Goal: Task Accomplishment & Management: Manage account settings

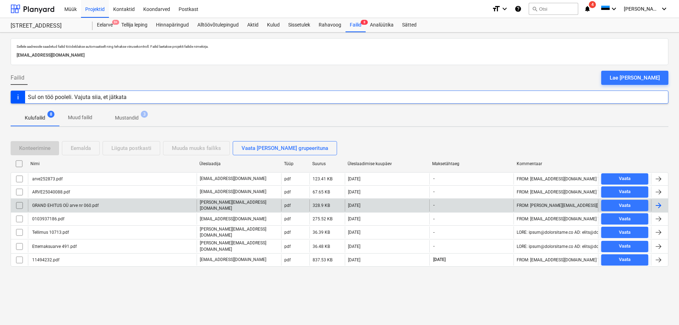
click at [53, 204] on div "GRAND EHITUS OÜ arve nr 060.pdf" at bounding box center [65, 205] width 68 height 5
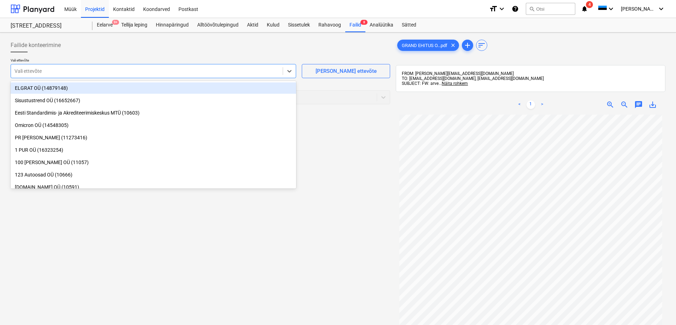
click at [32, 69] on div at bounding box center [146, 71] width 265 height 7
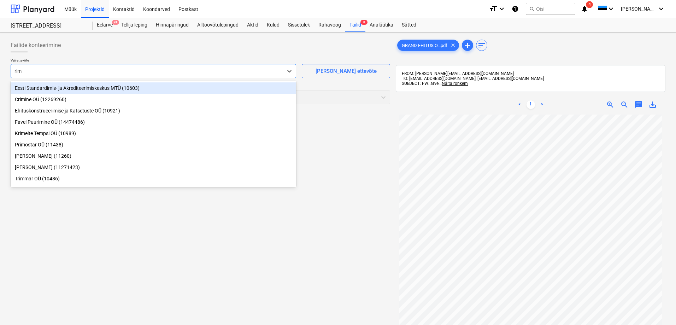
type input "rimt"
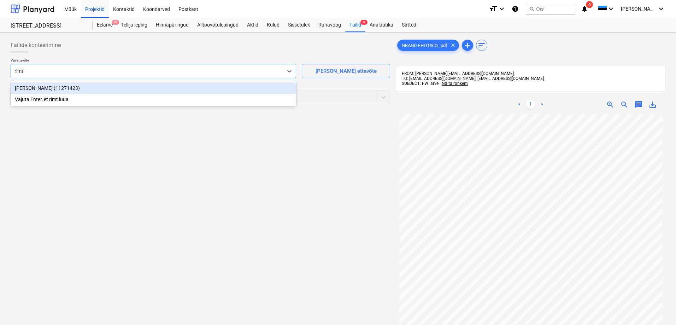
click at [20, 89] on div "[PERSON_NAME] (11271423)" at bounding box center [154, 87] width 286 height 11
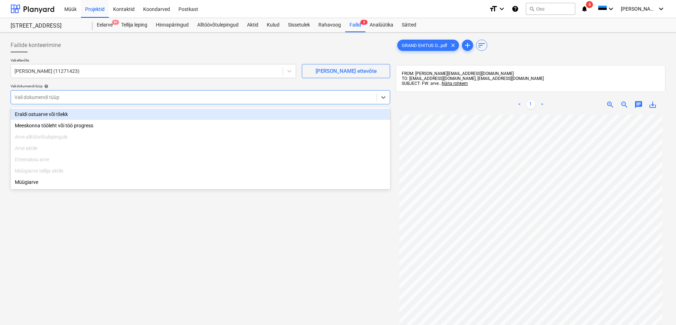
click at [25, 98] on div at bounding box center [193, 97] width 359 height 7
click at [29, 113] on div "Eraldi ostuarve või tšekk" at bounding box center [201, 114] width 380 height 11
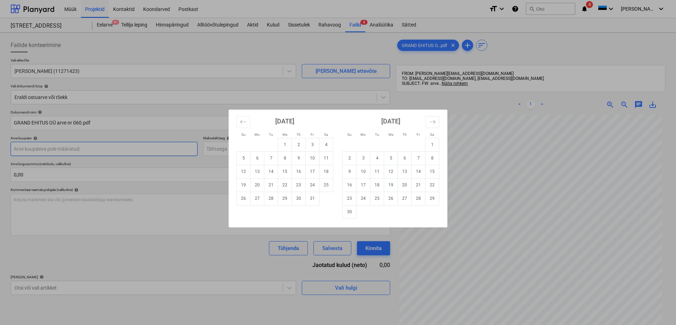
click at [36, 152] on body "Müük Projektid Kontaktid Koondarved Postkast format_size keyboard_arrow_down he…" at bounding box center [338, 162] width 676 height 325
click at [268, 159] on td "7" at bounding box center [271, 157] width 14 height 13
type input "[DATE]"
click at [247, 150] on body "Müük Projektid Kontaktid Koondarved Postkast format_size keyboard_arrow_down he…" at bounding box center [338, 162] width 676 height 325
click at [272, 184] on td "21" at bounding box center [271, 184] width 14 height 13
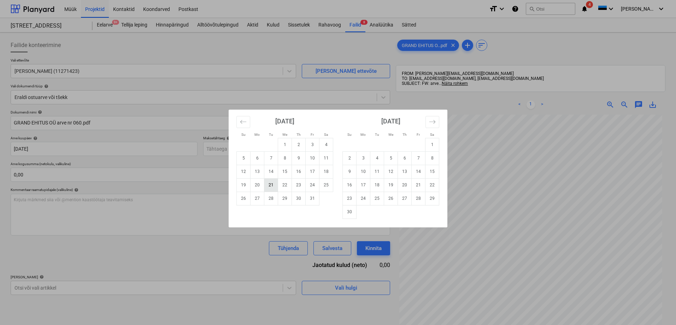
type input "[DATE]"
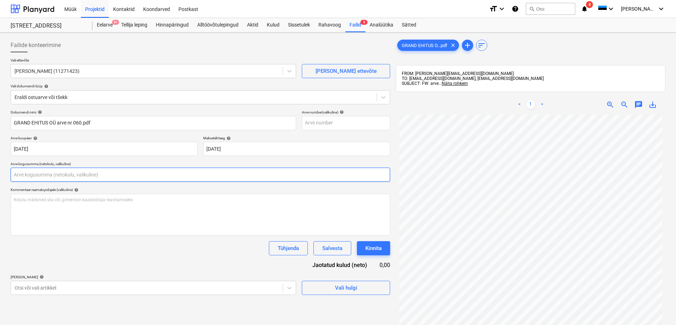
click at [204, 176] on input "text" at bounding box center [201, 175] width 380 height 14
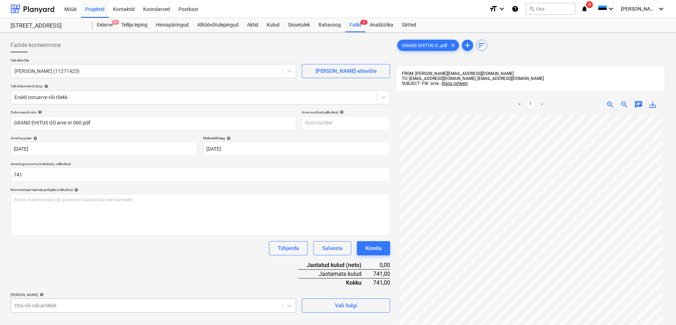
type input "741,00"
click at [95, 304] on body "Müük Projektid Kontaktid Koondarved Postkast format_size keyboard_arrow_down he…" at bounding box center [338, 162] width 676 height 325
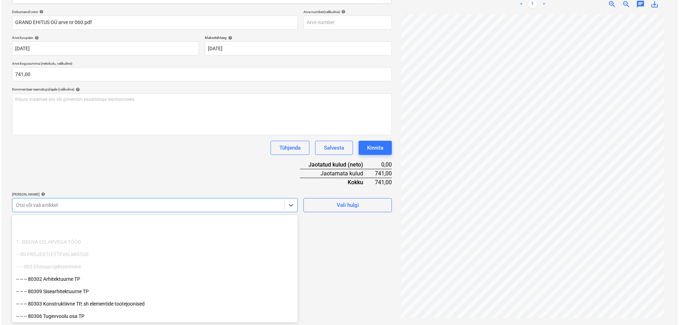
scroll to position [71, 0]
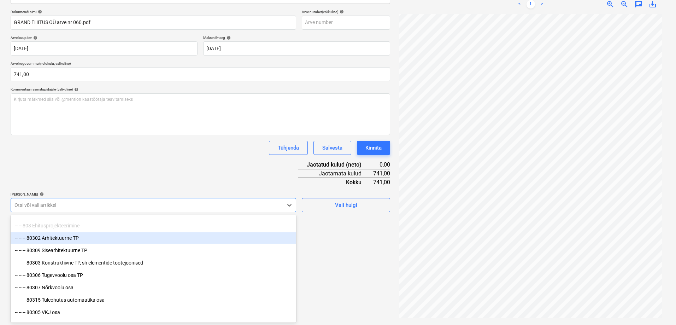
click at [54, 206] on div at bounding box center [146, 204] width 265 height 7
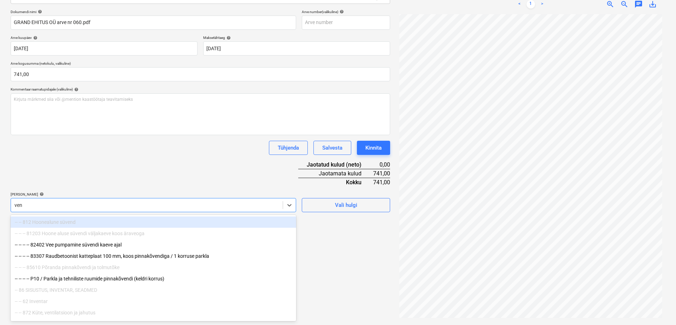
type input "vent"
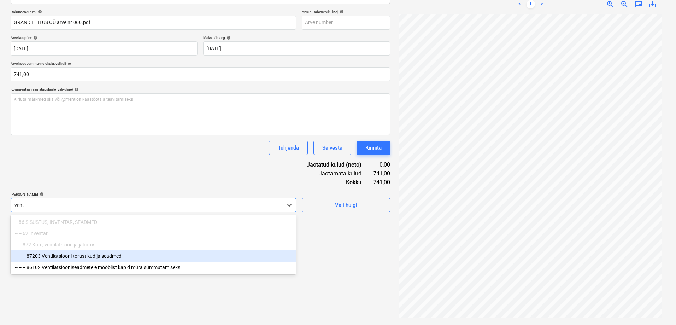
click at [55, 257] on div "-- -- -- 87203 Ventilatsiooni torustikud ja seadmed" at bounding box center [154, 255] width 286 height 11
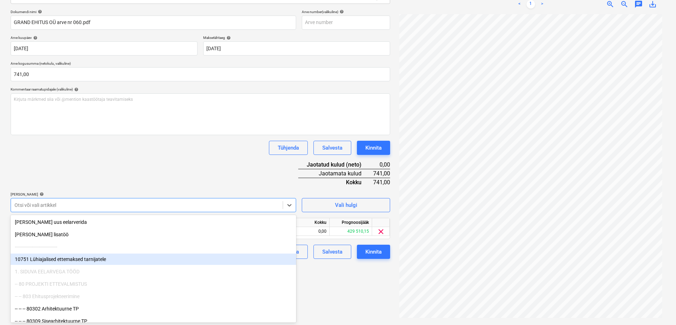
click at [336, 284] on div "Failide konteerimine Vali ettevõte Rimtom Ehitus OÜ (11271423) [PERSON_NAME] uu…" at bounding box center [200, 128] width 385 height 387
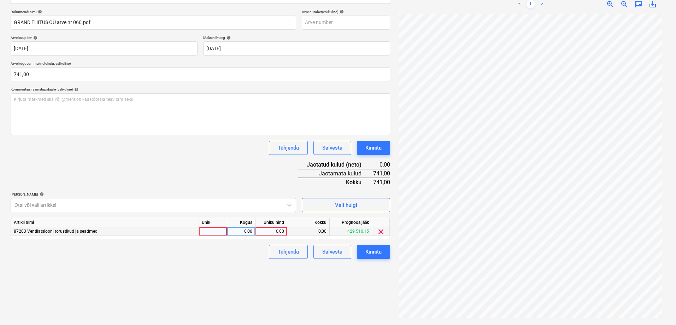
click at [276, 230] on div "0,00" at bounding box center [271, 231] width 26 height 9
type input "741"
click at [261, 266] on div "Failide konteerimine Vali ettevõte Rimtom Ehitus OÜ (11271423) [PERSON_NAME] uu…" at bounding box center [200, 128] width 385 height 387
click at [375, 255] on div "Kinnita" at bounding box center [373, 251] width 16 height 9
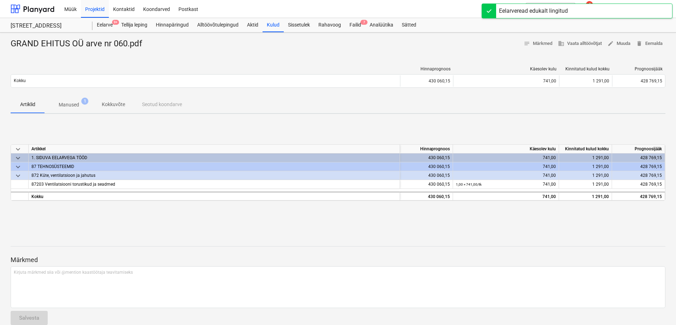
click at [472, 52] on div at bounding box center [338, 52] width 655 height 6
click at [445, 7] on div "Müük Projektid Kontaktid Koondarved Postkast" at bounding box center [271, 9] width 423 height 18
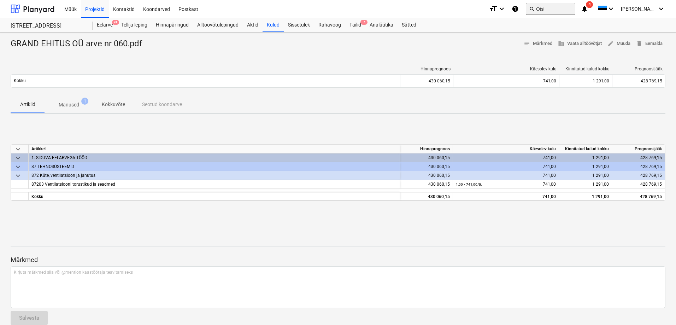
click at [535, 10] on span "search" at bounding box center [532, 9] width 6 height 6
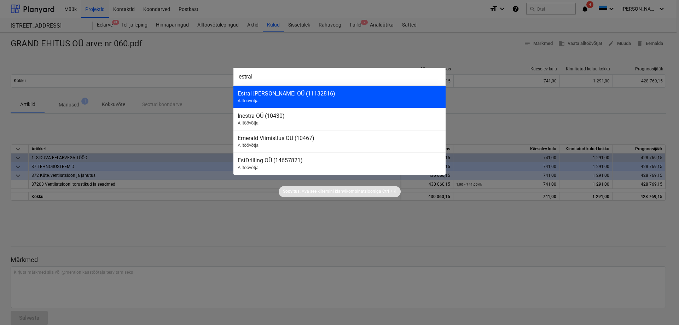
type input "estral"
click at [256, 95] on div "Estral [PERSON_NAME] OÜ (11132816)" at bounding box center [340, 93] width 204 height 7
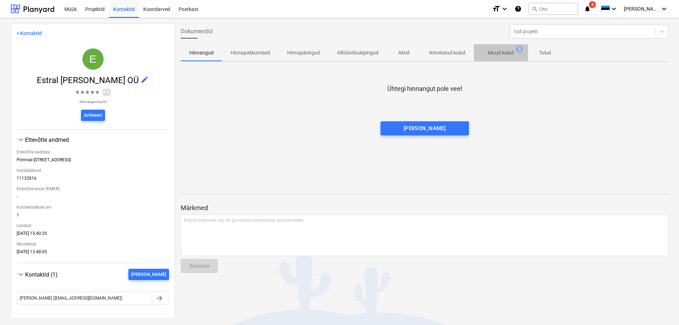
click at [496, 54] on p "Muud kulud" at bounding box center [501, 52] width 26 height 7
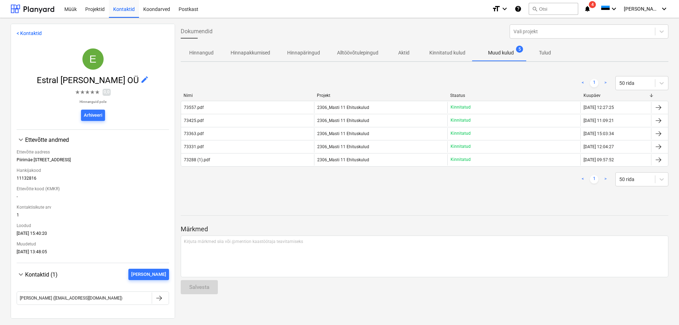
click at [359, 75] on div "< 1 > 50 rida" at bounding box center [424, 83] width 487 height 20
click at [228, 189] on div "< 1 > 50 rida Nimi Projekt Staatus Kuupäev 73557.pdf 2306_Masti 11 Ehituskulud …" at bounding box center [424, 131] width 487 height 127
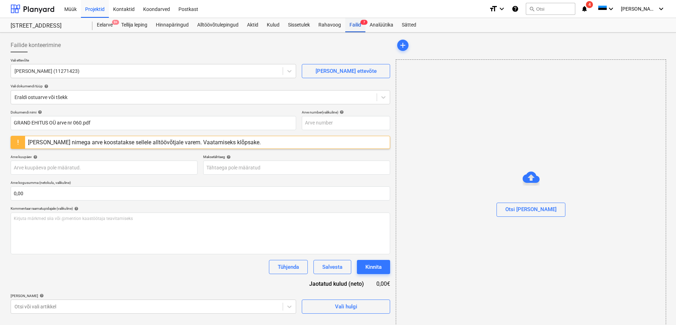
click at [351, 24] on div "Failid 7" at bounding box center [355, 25] width 20 height 14
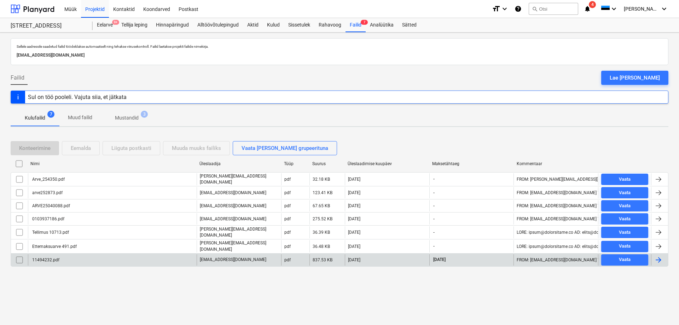
click at [48, 257] on div "11494232.pdf" at bounding box center [45, 259] width 28 height 5
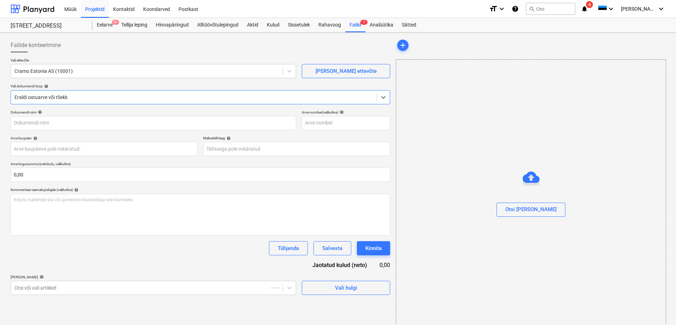
type input "11494232.pdf"
type input "[DATE]"
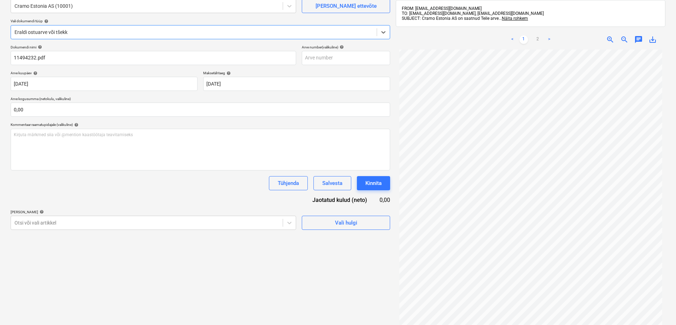
scroll to position [68, 0]
click at [549, 39] on link ">" at bounding box center [549, 39] width 8 height 8
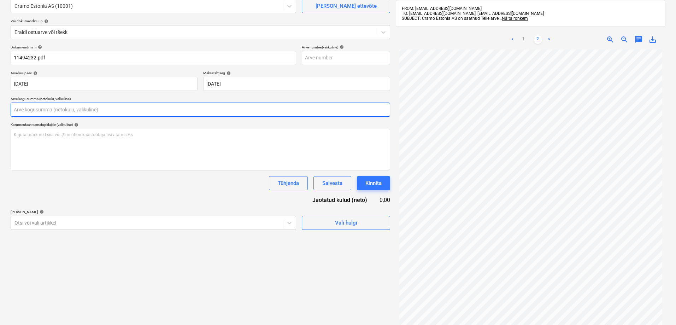
click at [28, 109] on input "text" at bounding box center [201, 109] width 380 height 14
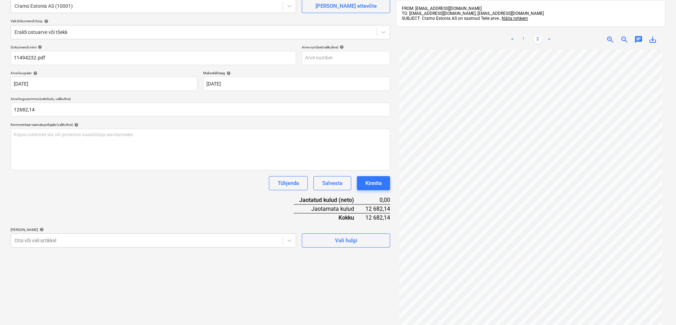
type input "12 682,14"
click at [82, 191] on div "Dokumendi nimi help 11494232.pdf Arve number (valikuline) help Arve kuupäev hel…" at bounding box center [201, 146] width 380 height 203
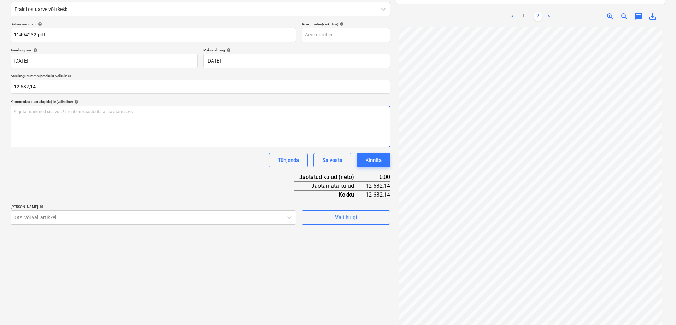
scroll to position [100, 0]
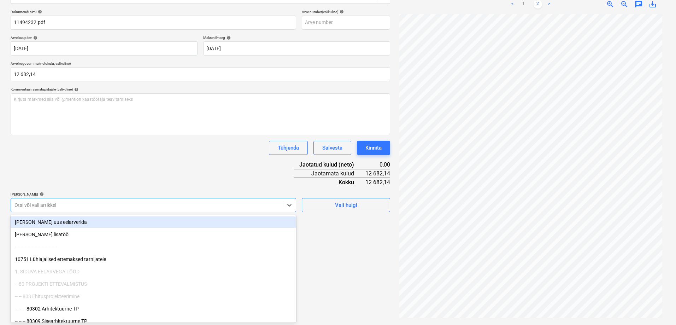
click at [55, 204] on div at bounding box center [146, 204] width 265 height 7
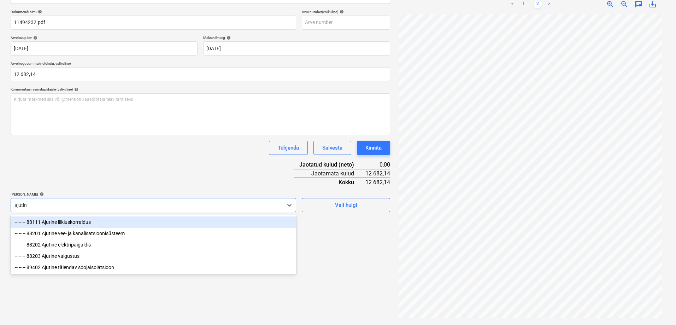
type input "ajutine"
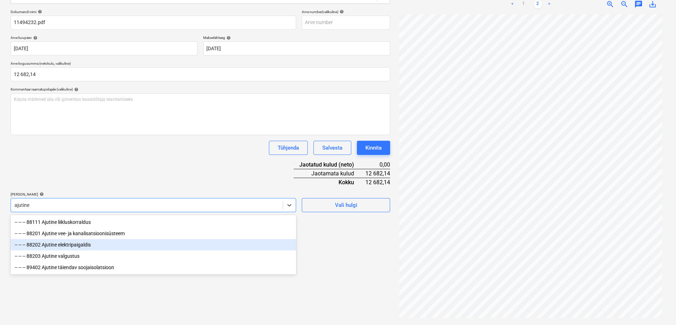
click at [78, 245] on div "-- -- -- 88202 Ajutine elektripaigaldis" at bounding box center [154, 244] width 286 height 11
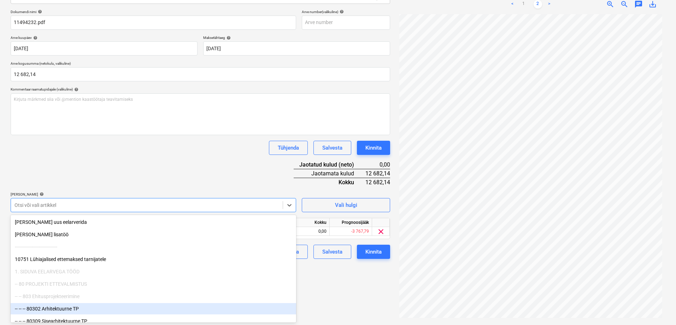
click at [359, 286] on div "Failide konteerimine Vali ettevõte Cramo Estonia AS (10001) [PERSON_NAME] uus e…" at bounding box center [200, 128] width 385 height 387
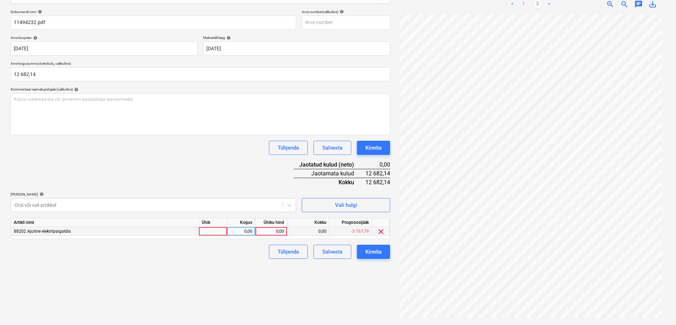
click at [277, 231] on div "0,00" at bounding box center [271, 231] width 26 height 9
type input "55"
click at [291, 276] on div "Failide konteerimine Vali ettevõte Cramo Estonia AS (10001) [PERSON_NAME] uus e…" at bounding box center [200, 128] width 385 height 387
click at [217, 204] on div at bounding box center [146, 204] width 265 height 7
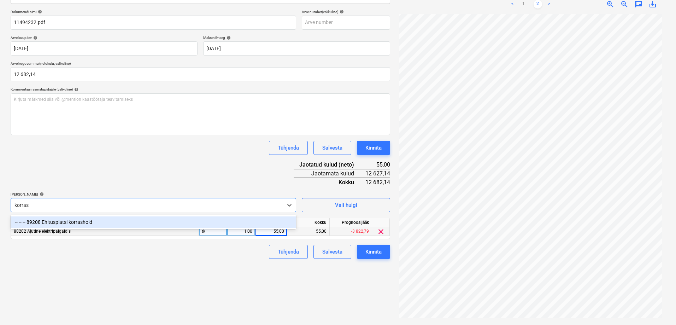
type input "korrash"
click at [79, 221] on div "-- -- -- 89208 Ehitusplatsi korrashoid" at bounding box center [154, 221] width 286 height 11
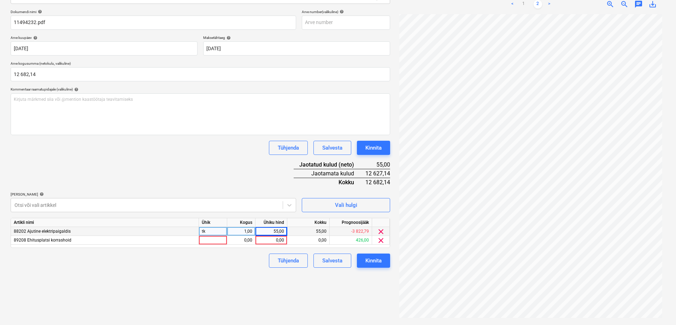
click at [322, 302] on div "Failide konteerimine Vali ettevõte Cramo Estonia AS (10001) [PERSON_NAME] uus e…" at bounding box center [200, 128] width 385 height 387
click at [274, 242] on div "0,00" at bounding box center [271, 240] width 26 height 9
type input "155"
click at [247, 274] on div "Failide konteerimine Vali ettevõte Cramo Estonia AS (10001) [PERSON_NAME] uus e…" at bounding box center [200, 128] width 385 height 387
click at [288, 205] on icon at bounding box center [289, 205] width 4 height 2
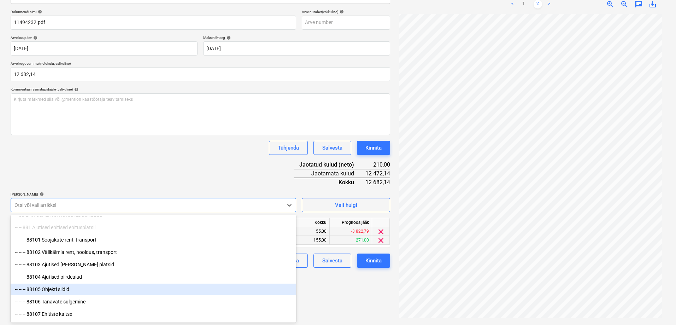
scroll to position [5680, 0]
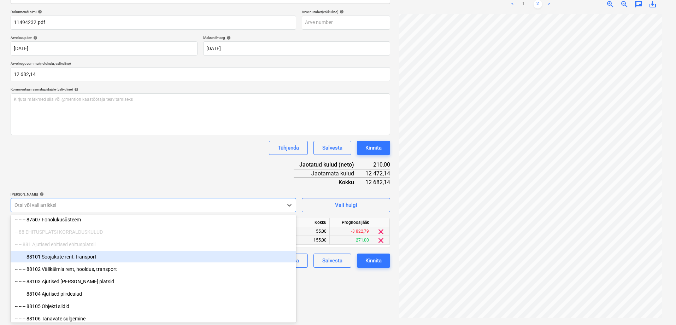
click at [129, 256] on div "-- -- -- 88101 Soojakute rent, transport" at bounding box center [154, 256] width 286 height 11
click at [129, 257] on div "-- -- -- 88102 Välikäimla rent, hooldus, transport" at bounding box center [154, 256] width 286 height 11
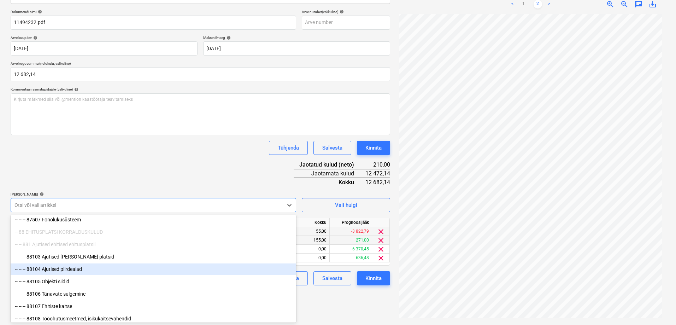
click at [127, 269] on div "-- -- -- 88104 Ajutised piirdeaiad" at bounding box center [154, 268] width 286 height 11
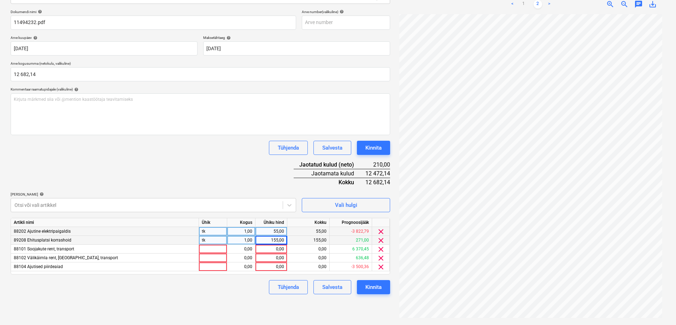
click at [329, 302] on div "Failide konteerimine Vali ettevõte Cramo Estonia AS (10001) [PERSON_NAME] uus e…" at bounding box center [200, 128] width 385 height 387
click at [275, 249] on div "0,00" at bounding box center [271, 249] width 26 height 9
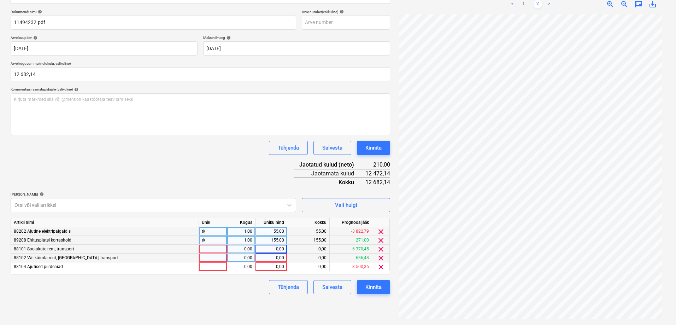
click at [275, 259] on div "0,00" at bounding box center [271, 257] width 26 height 9
type input "57"
click at [222, 285] on div "Tühjenda Salvesta Kinnita" at bounding box center [201, 287] width 380 height 14
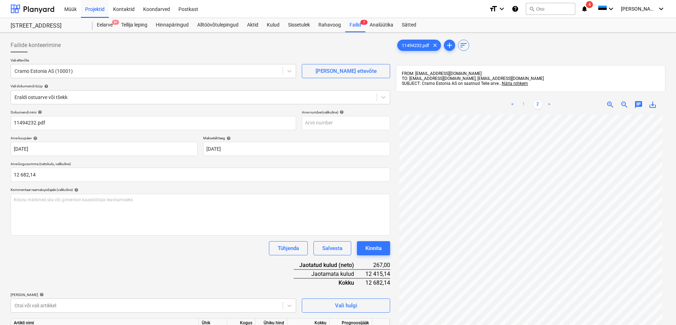
click at [525, 103] on link "1" at bounding box center [524, 104] width 8 height 8
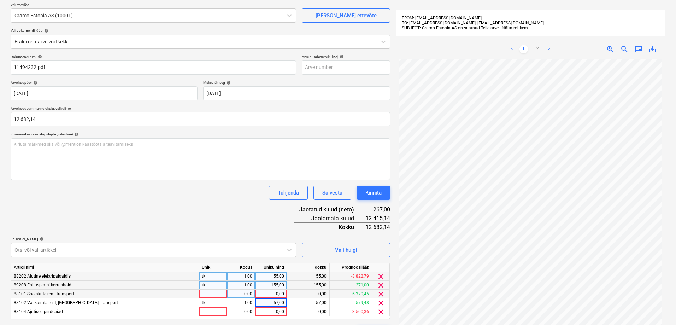
scroll to position [100, 0]
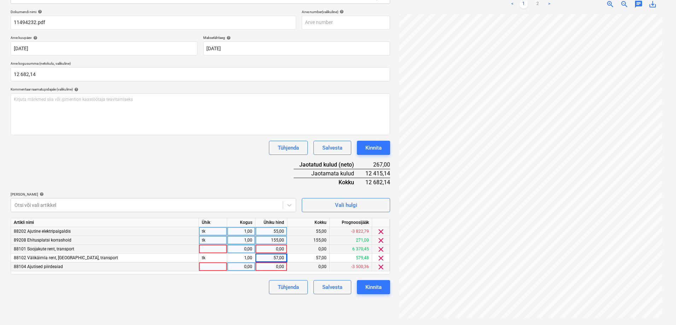
click at [272, 267] on div "0,00" at bounding box center [271, 266] width 26 height 9
type input "93"
click at [240, 294] on div "Tühjenda Salvesta Kinnita" at bounding box center [201, 287] width 380 height 14
click at [269, 249] on div "0,00" at bounding box center [271, 249] width 26 height 9
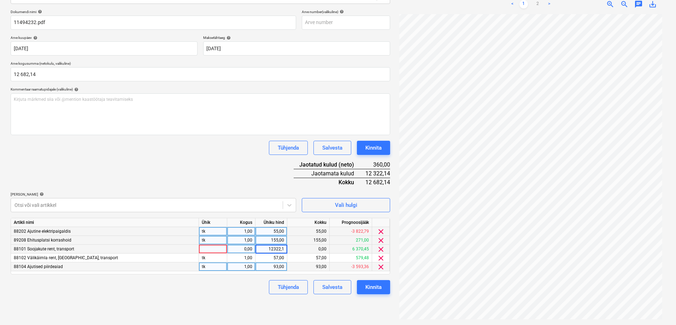
type input "12322,14"
click at [225, 162] on div "Dokumendi nimi help 11494232.pdf Arve number (valikuline) help Arve kuupäev hel…" at bounding box center [201, 152] width 380 height 285
click at [373, 287] on div "Kinnita" at bounding box center [373, 286] width 16 height 9
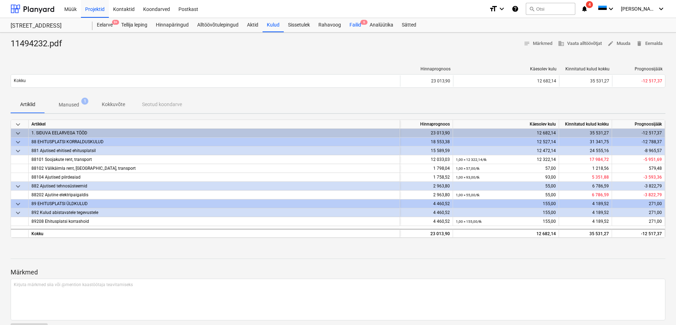
click at [355, 23] on div "Failid 6" at bounding box center [355, 25] width 20 height 14
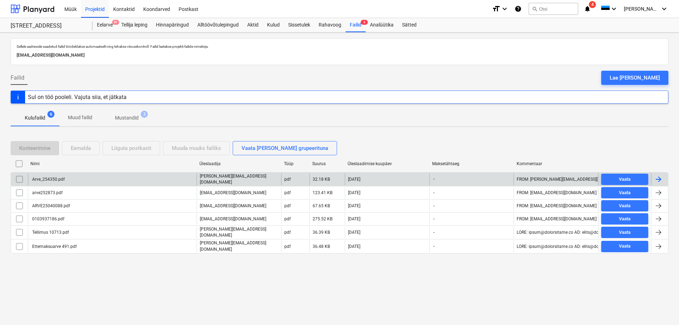
click at [54, 179] on div "Arve_254350.pdf" at bounding box center [48, 179] width 34 height 5
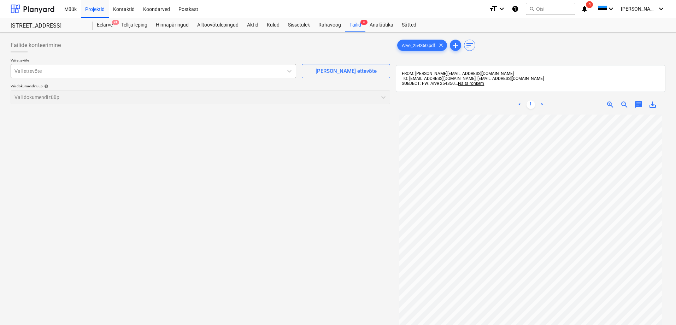
click at [119, 71] on div at bounding box center [146, 71] width 265 height 7
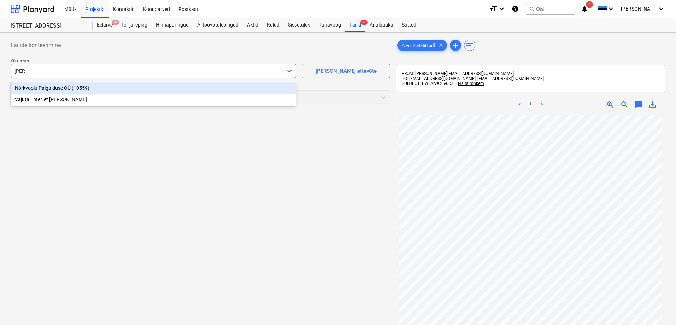
type input "nõrkv"
click at [48, 88] on div "Nõrkvoolu Paigalduse OÜ (10559)" at bounding box center [154, 87] width 286 height 11
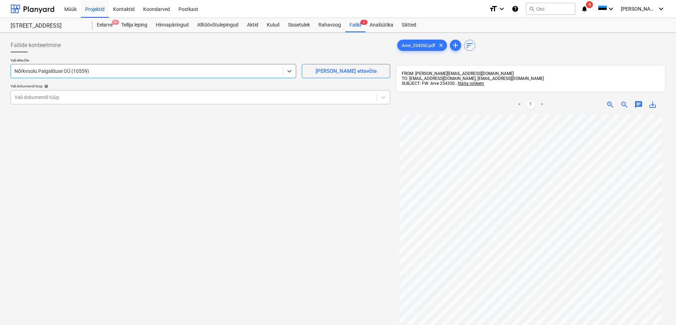
click at [45, 97] on div at bounding box center [193, 97] width 359 height 7
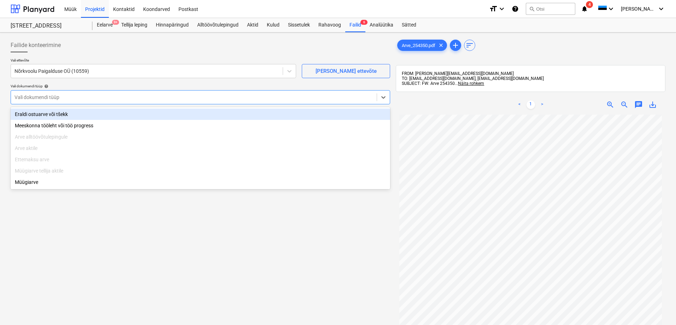
click at [45, 113] on div "Eraldi ostuarve või tšekk" at bounding box center [201, 114] width 380 height 11
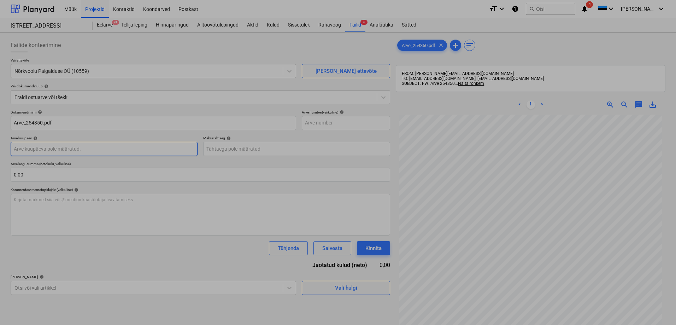
click at [77, 151] on body "Müük Projektid Kontaktid Koondarved Postkast format_size keyboard_arrow_down he…" at bounding box center [338, 162] width 676 height 325
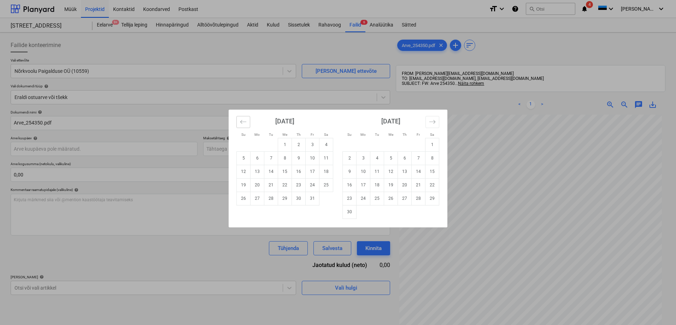
click at [244, 123] on icon "Move backward to switch to the previous month." at bounding box center [243, 121] width 7 height 7
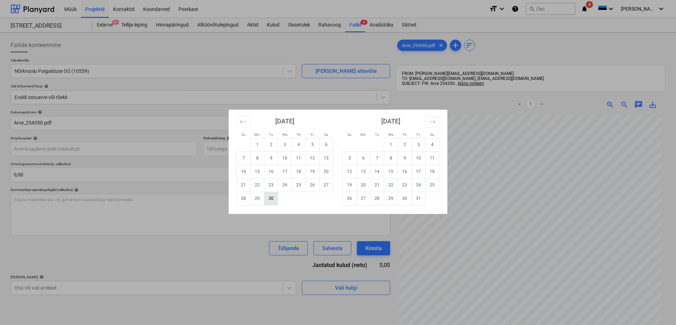
click at [271, 195] on td "30" at bounding box center [271, 198] width 14 height 13
type input "[DATE]"
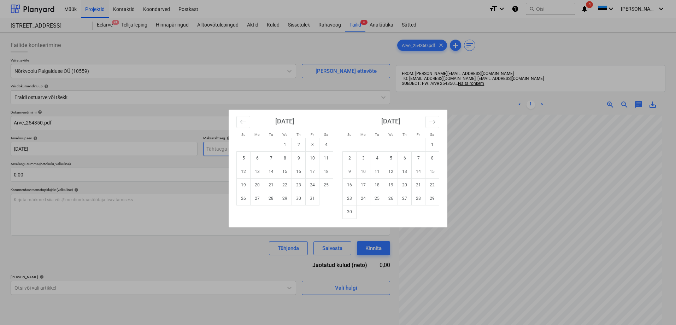
click at [245, 149] on body "Müük Projektid Kontaktid Koondarved Postkast format_size keyboard_arrow_down he…" at bounding box center [338, 162] width 676 height 325
click at [271, 183] on td "21" at bounding box center [271, 184] width 14 height 13
type input "[DATE]"
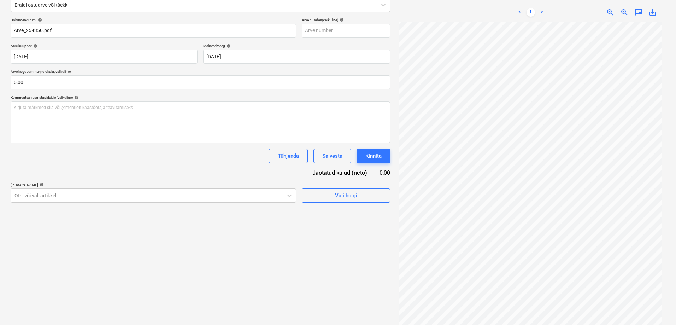
scroll to position [100, 0]
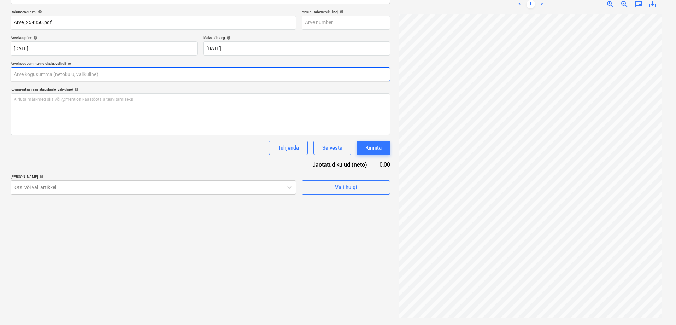
click at [28, 75] on input "text" at bounding box center [201, 74] width 380 height 14
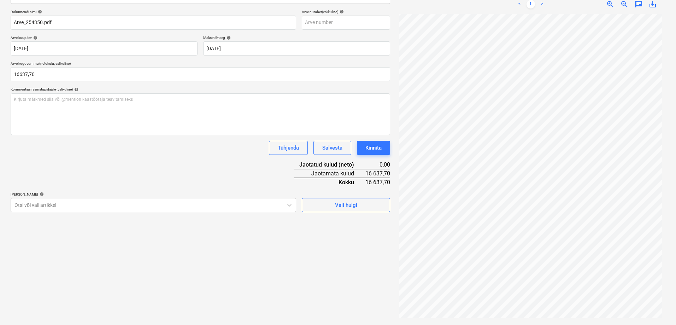
type input "16 637,70"
click at [76, 174] on div "Dokumendi nimi help Arve_254350.pdf Arve number (valikuline) help Arve kuupäev …" at bounding box center [201, 111] width 380 height 203
click at [289, 205] on icon at bounding box center [289, 205] width 4 height 2
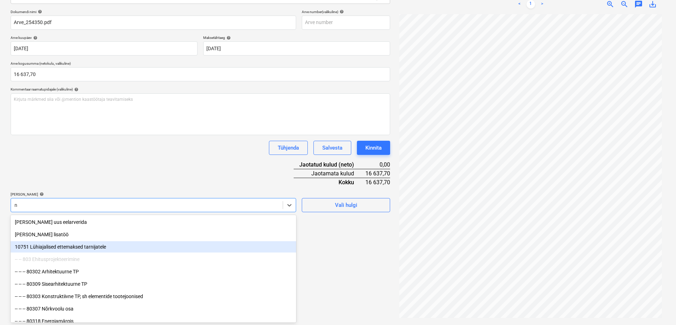
type input "nõ"
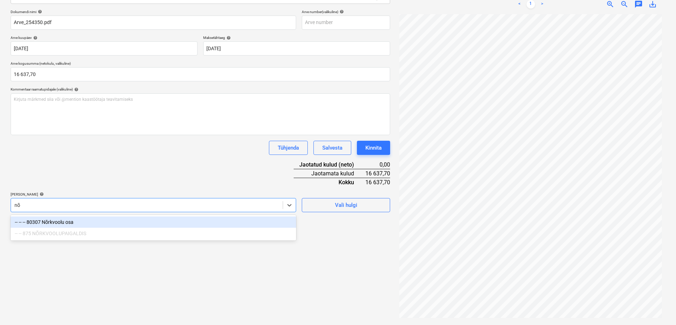
click at [65, 222] on div "-- -- -- 80307 Nõrkvoolu osa" at bounding box center [154, 221] width 286 height 11
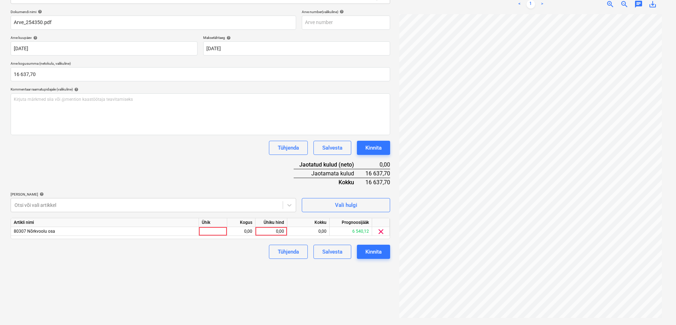
click at [314, 291] on div "Failide konteerimine Vali ettevõte Nõrkvoolu Paigalduse OÜ (10559) [PERSON_NAME…" at bounding box center [200, 128] width 385 height 387
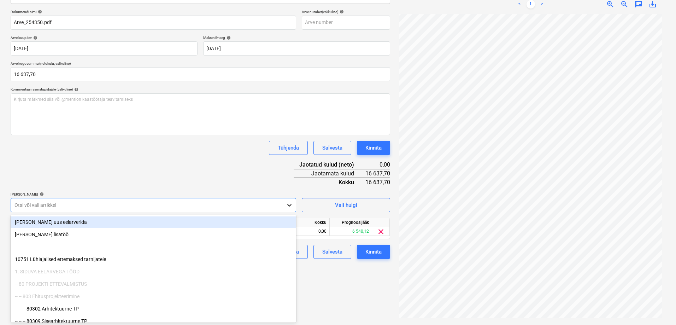
click at [290, 204] on icon at bounding box center [289, 204] width 7 height 7
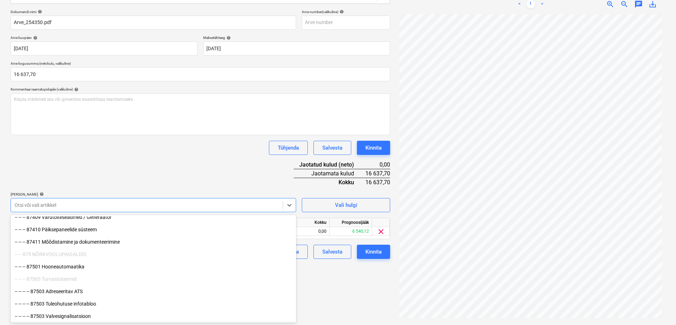
scroll to position [5513, 0]
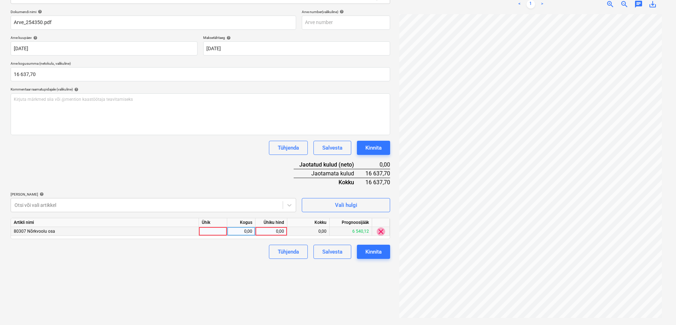
click at [380, 231] on span "clear" at bounding box center [381, 231] width 8 height 8
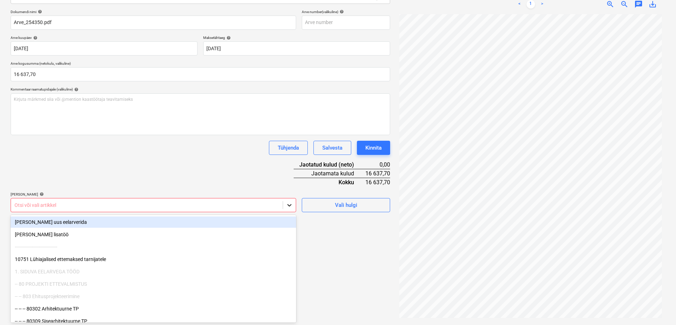
click at [287, 204] on icon at bounding box center [289, 204] width 7 height 7
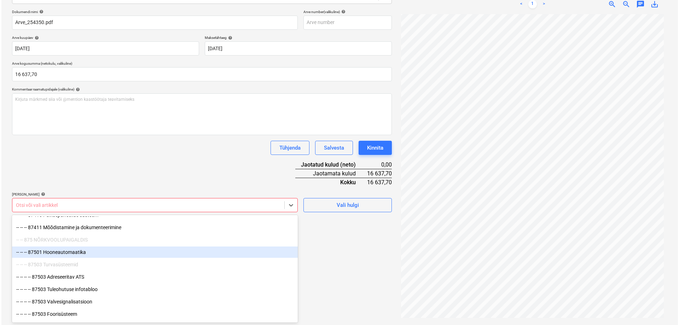
scroll to position [5584, 0]
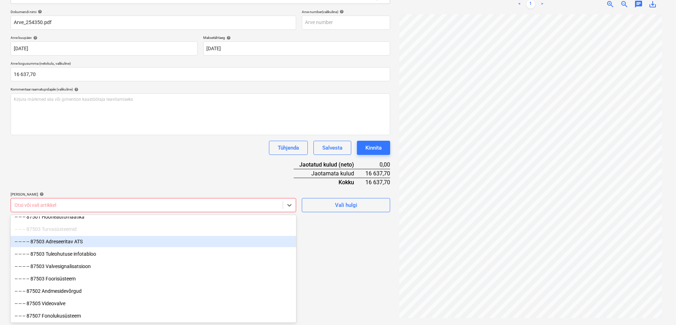
click at [67, 242] on div "-- -- -- -- 87503 Adreseeritav ATS" at bounding box center [154, 241] width 286 height 11
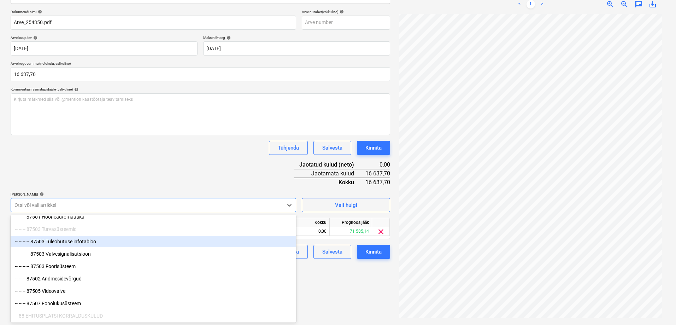
click at [70, 242] on div "-- -- -- -- 87503 Tuleohutuse infotabloo" at bounding box center [154, 241] width 286 height 11
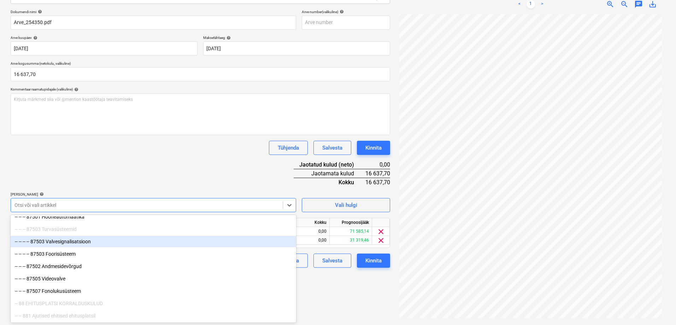
click at [71, 244] on div "-- -- -- -- 87503 Valvesignalisatsioon" at bounding box center [154, 241] width 286 height 11
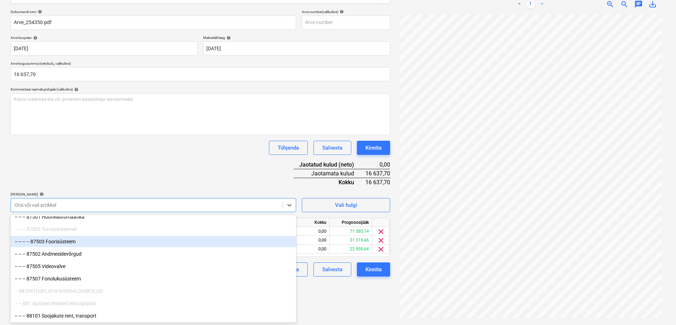
click at [71, 244] on div "-- -- -- -- 87503 Foorisüsteem" at bounding box center [154, 241] width 286 height 11
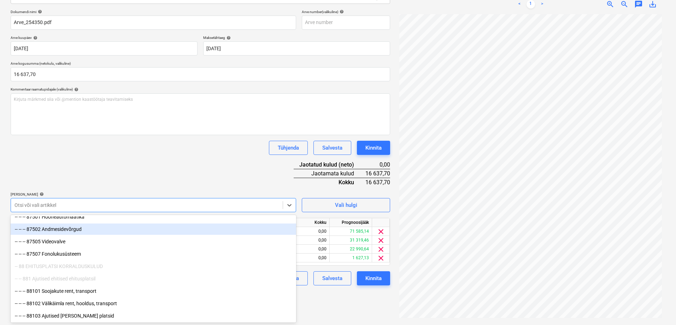
click at [71, 231] on div "-- -- -- 87502 Andmesidevõrgud" at bounding box center [154, 228] width 286 height 11
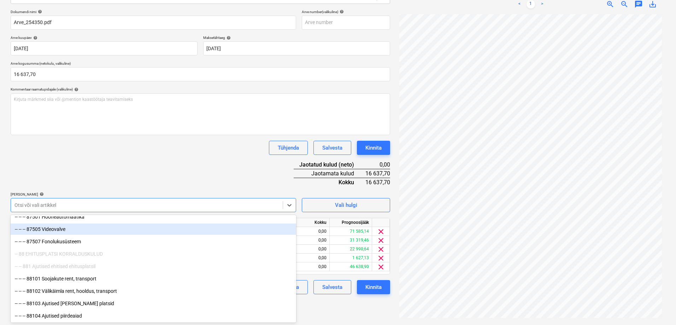
click at [66, 233] on div "-- -- -- 87505 Videovalve" at bounding box center [154, 228] width 286 height 11
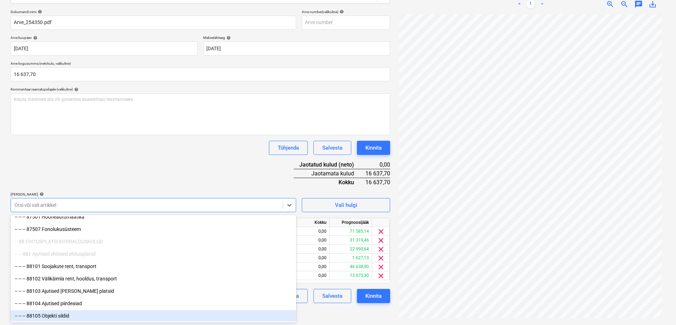
click at [326, 319] on div "Failide konteerimine Vali ettevõte Nõrkvoolu Paigalduse OÜ (10559) [PERSON_NAME…" at bounding box center [200, 128] width 385 height 387
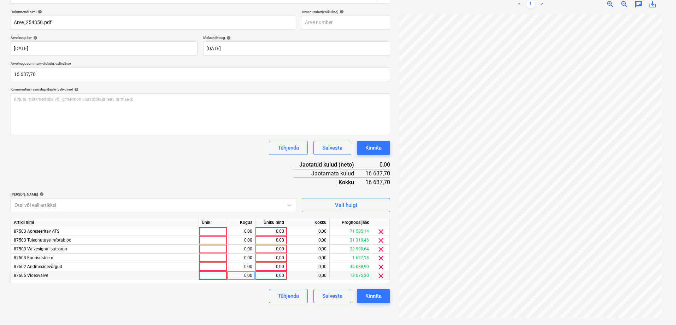
click at [272, 276] on div "0,00" at bounding box center [271, 275] width 26 height 9
type input "2800"
click at [276, 266] on div "0,00" at bounding box center [271, 266] width 26 height 9
type input "18400"
click at [275, 229] on div "0,00" at bounding box center [271, 231] width 26 height 9
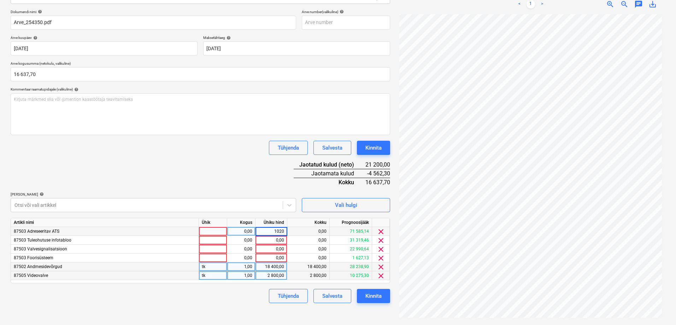
type input "10200"
click at [265, 240] on div "0,00" at bounding box center [271, 240] width 26 height 9
drag, startPoint x: 52, startPoint y: 74, endPoint x: 10, endPoint y: 74, distance: 42.8
click at [10, 74] on div "Failide konteerimine Vali ettevõte Nõrkvoolu Paigalduse OÜ (10559) [PERSON_NAME…" at bounding box center [200, 128] width 385 height 387
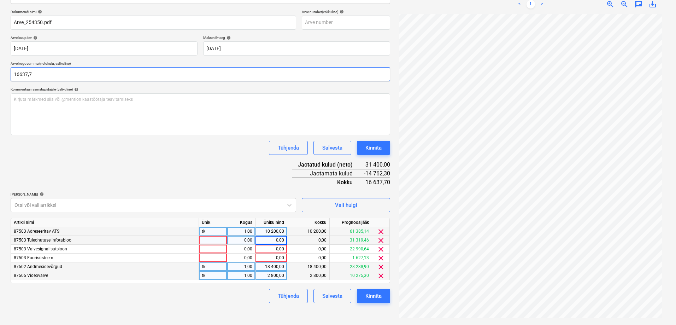
click at [33, 73] on input "16637,7" at bounding box center [201, 74] width 380 height 14
drag, startPoint x: 34, startPoint y: 72, endPoint x: 12, endPoint y: 73, distance: 21.9
click at [12, 73] on input "16637,7" at bounding box center [201, 74] width 380 height 14
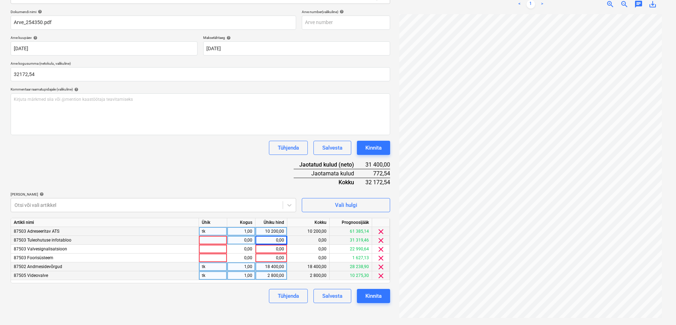
type input "32 172,54"
click at [140, 156] on div "Dokumendi nimi help Arve_254350.pdf Arve number (valikuline) help Arve kuupäev …" at bounding box center [201, 156] width 380 height 293
click at [268, 258] on div "0,00" at bounding box center [271, 257] width 26 height 9
type input "9"
type input "772,54"
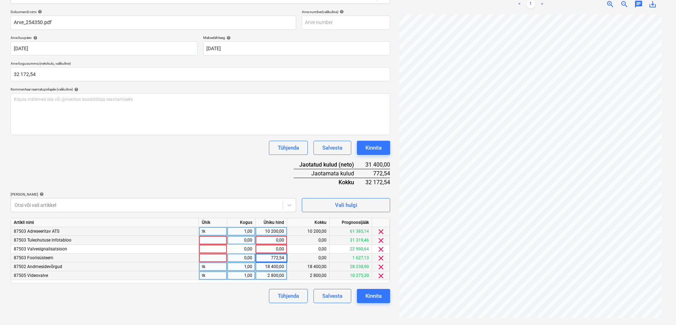
click at [221, 305] on div "Failide konteerimine Vali ettevõte Nõrkvoolu Paigalduse OÜ (10559) [PERSON_NAME…" at bounding box center [200, 128] width 385 height 387
click at [382, 249] on span "clear" at bounding box center [381, 249] width 8 height 8
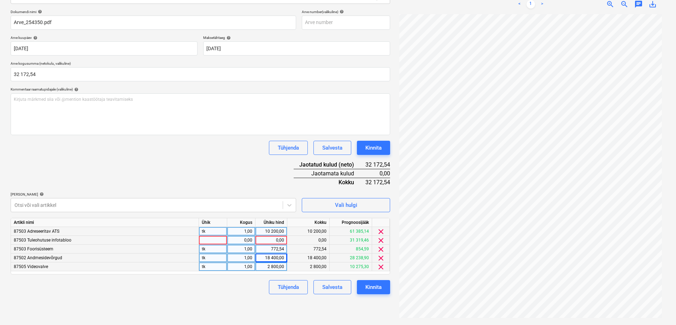
click at [380, 240] on span "clear" at bounding box center [381, 240] width 8 height 8
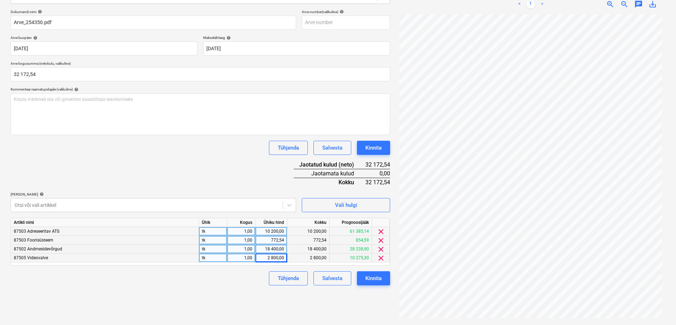
click at [364, 318] on div "Failide konteerimine Vali ettevõte Nõrkvoolu Paigalduse OÜ (10559) [PERSON_NAME…" at bounding box center [200, 128] width 385 height 387
click at [375, 279] on div "Kinnita" at bounding box center [373, 278] width 16 height 9
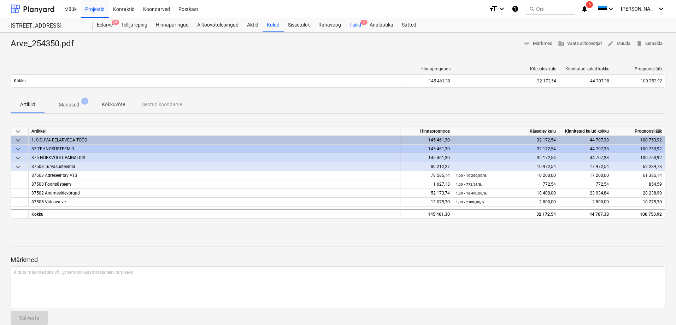
click at [359, 26] on div "Failid 5" at bounding box center [355, 25] width 20 height 14
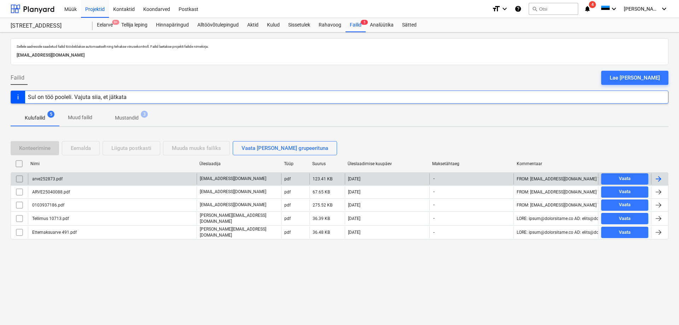
click at [47, 178] on div "arve252873.pdf" at bounding box center [46, 178] width 31 height 5
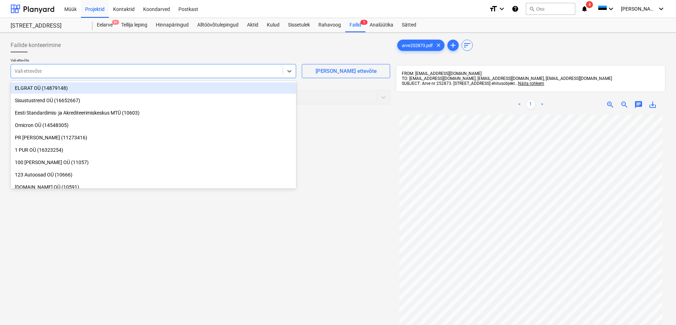
click at [147, 71] on div at bounding box center [146, 71] width 265 height 7
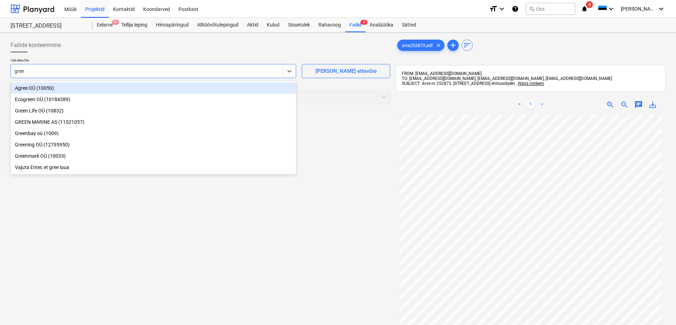
type input "green"
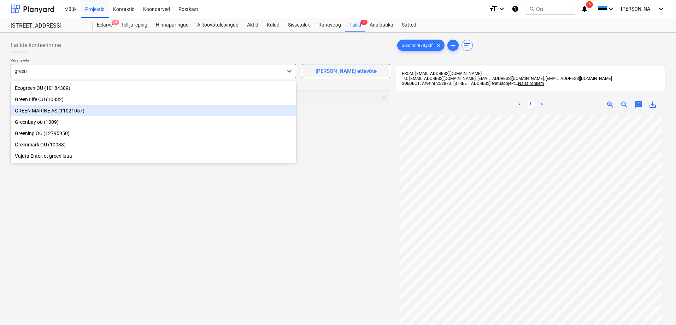
click at [28, 109] on div "GREEN MARINE AS (11021057)" at bounding box center [154, 110] width 286 height 11
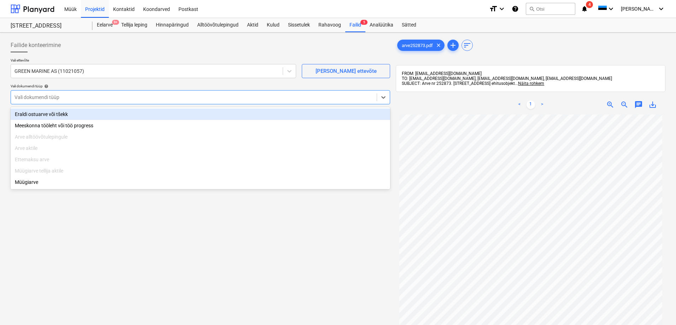
click at [101, 94] on div at bounding box center [193, 97] width 359 height 7
click at [40, 116] on div "Eraldi ostuarve või tšekk" at bounding box center [201, 114] width 380 height 11
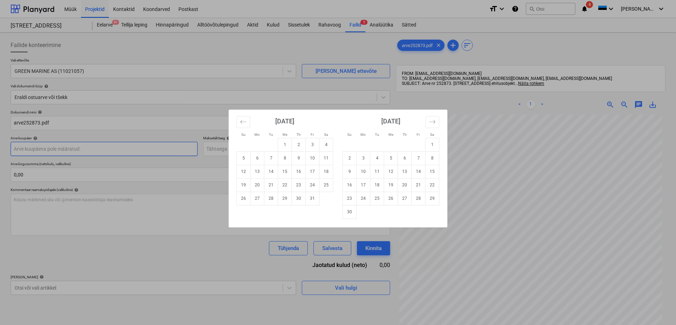
click at [40, 147] on body "Müük Projektid Kontaktid Koondarved Postkast format_size keyboard_arrow_down he…" at bounding box center [338, 162] width 676 height 325
click at [242, 119] on icon "Move backward to switch to the previous month." at bounding box center [243, 121] width 7 height 7
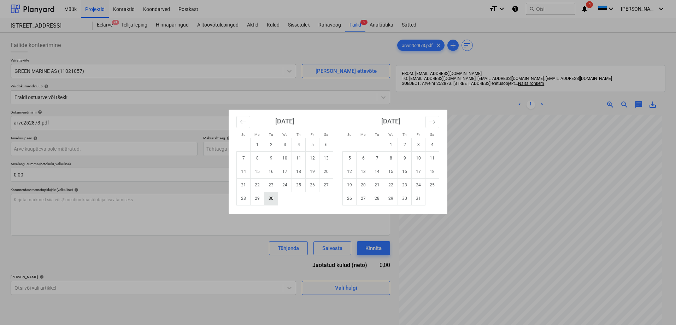
click at [271, 197] on td "30" at bounding box center [271, 198] width 14 height 13
type input "[DATE]"
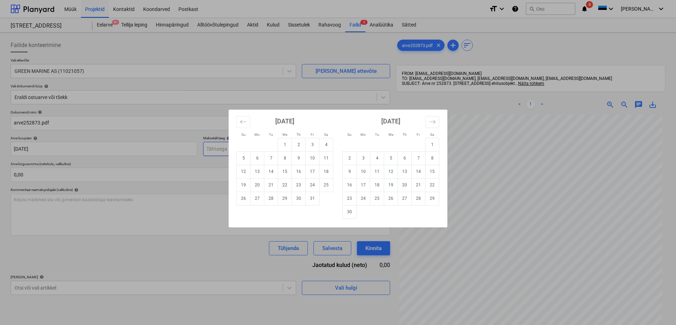
click at [248, 147] on body "Müük Projektid Kontaktid Koondarved Postkast format_size keyboard_arrow_down he…" at bounding box center [338, 162] width 676 height 325
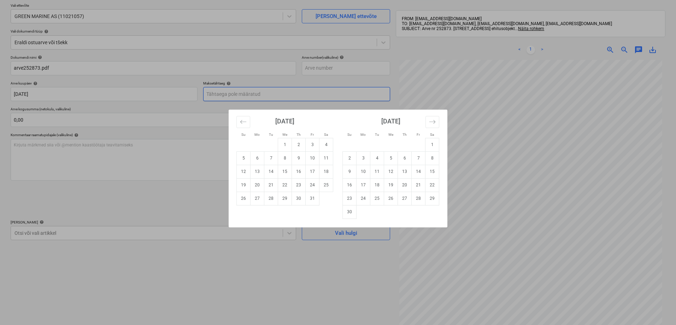
scroll to position [71, 0]
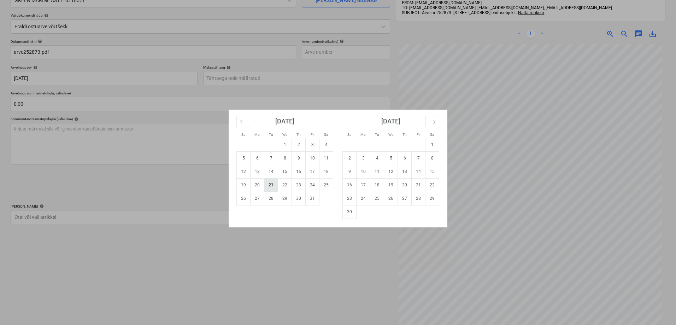
click at [271, 183] on td "21" at bounding box center [271, 184] width 14 height 13
type input "[DATE]"
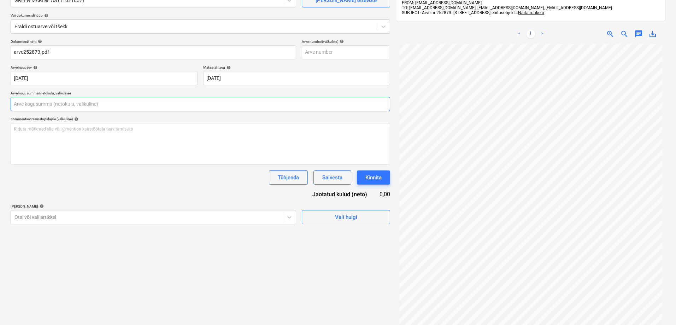
click at [129, 102] on input "text" at bounding box center [201, 104] width 380 height 14
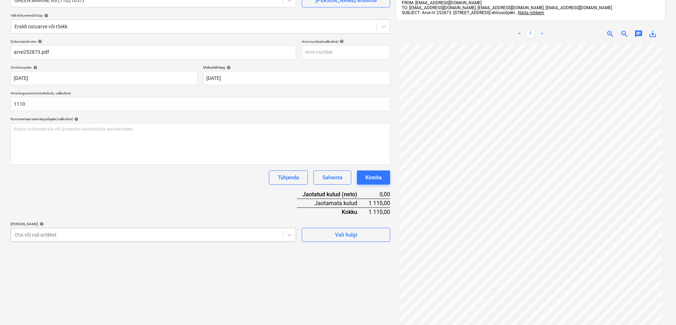
type input "1 110,00"
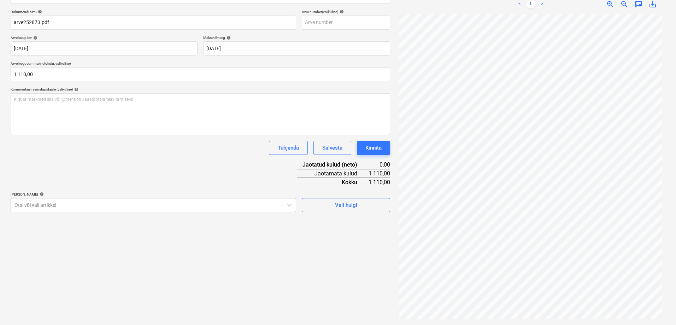
click at [40, 224] on body "Müük Projektid Kontaktid Koondarved Postkast format_size keyboard_arrow_down he…" at bounding box center [338, 62] width 676 height 325
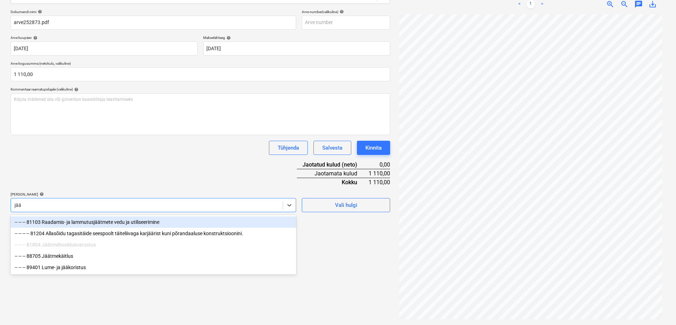
type input "jäät"
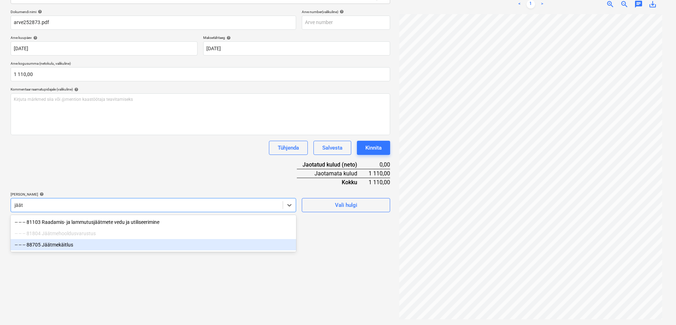
click at [55, 245] on div "-- -- -- 88705 Jäätmekäitlus" at bounding box center [154, 244] width 286 height 11
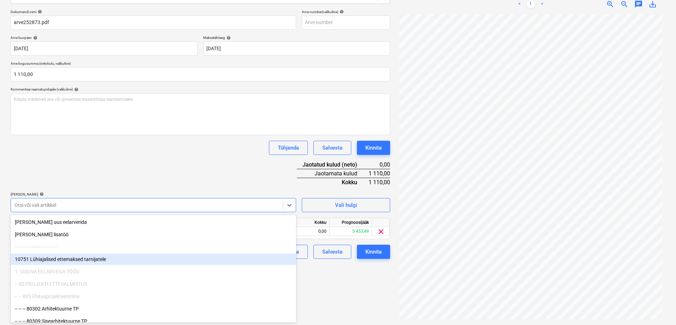
click at [346, 285] on div "Failide konteerimine Vali ettevõte GREEN MARINE AS (11021057) [PERSON_NAME] uus…" at bounding box center [200, 128] width 385 height 387
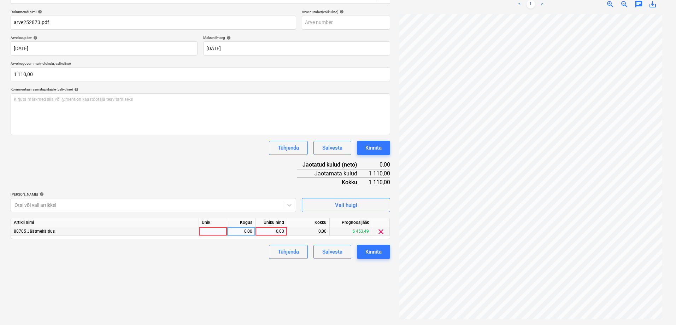
click at [272, 229] on div "0,00" at bounding box center [271, 231] width 26 height 9
type input "1110"
click at [156, 284] on div "Failide konteerimine Vali ettevõte GREEN MARINE AS (11021057) [PERSON_NAME] uus…" at bounding box center [200, 128] width 385 height 387
click at [374, 252] on div "Kinnita" at bounding box center [373, 251] width 16 height 9
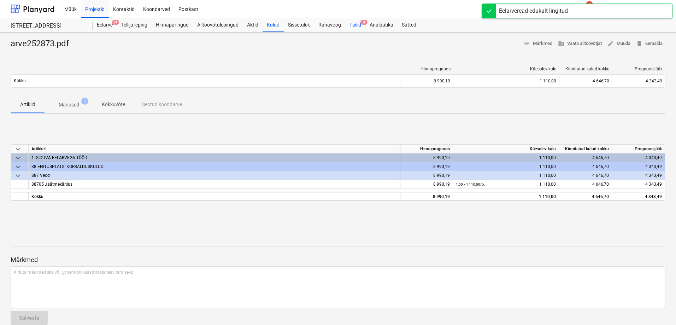
click at [352, 25] on div "Failid 4" at bounding box center [355, 25] width 20 height 14
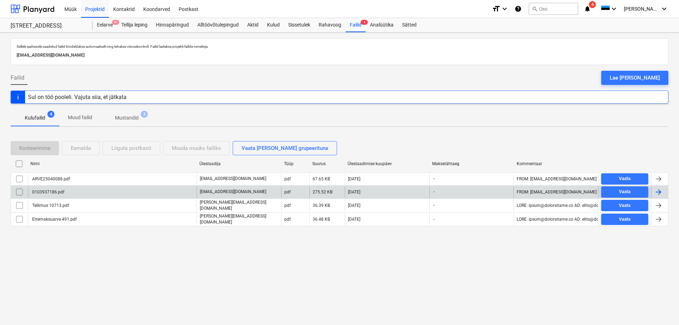
click at [54, 192] on div "0103937186.pdf" at bounding box center [47, 191] width 33 height 5
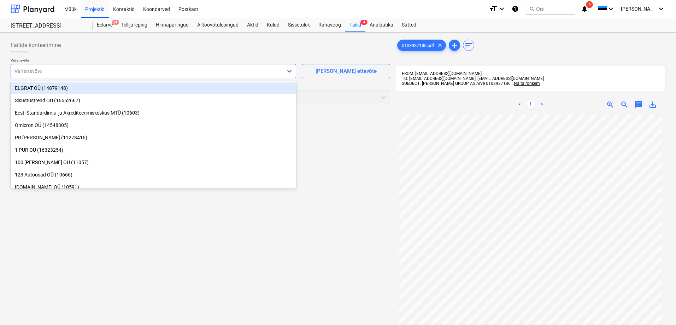
click at [60, 73] on div at bounding box center [146, 71] width 265 height 7
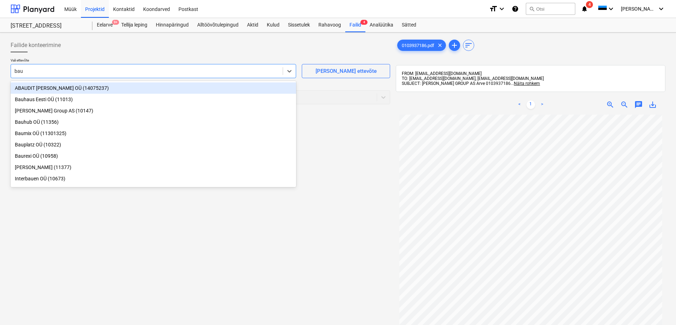
type input "bauh"
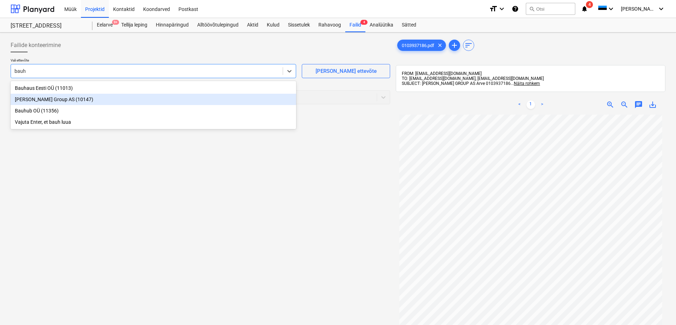
click at [34, 101] on div "[PERSON_NAME] Group AS (10147)" at bounding box center [154, 99] width 286 height 11
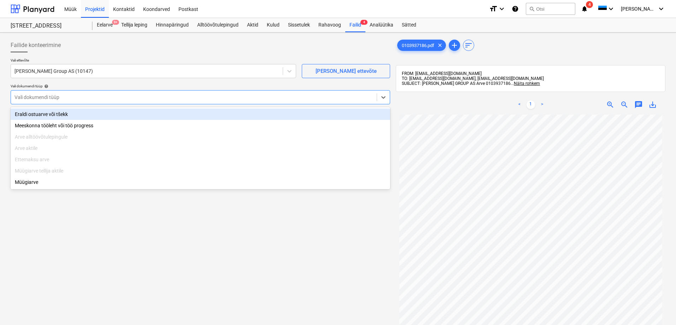
click at [35, 97] on div at bounding box center [193, 97] width 359 height 7
click at [34, 116] on div "Eraldi ostuarve või tšekk" at bounding box center [201, 114] width 380 height 11
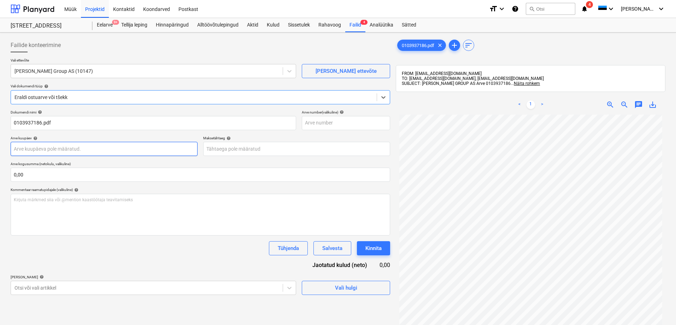
click at [42, 151] on body "Müük Projektid Kontaktid Koondarved Postkast format_size keyboard_arrow_down he…" at bounding box center [338, 162] width 676 height 325
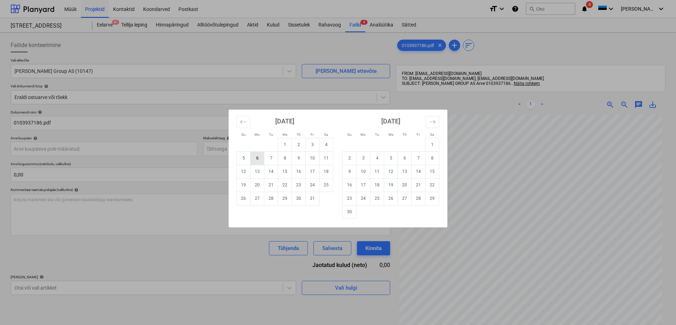
click at [258, 158] on td "6" at bounding box center [258, 157] width 14 height 13
type input "[DATE]"
click at [243, 152] on body "Müük Projektid Kontaktid Koondarved Postkast format_size keyboard_arrow_down he…" at bounding box center [338, 162] width 676 height 325
click at [390, 159] on td "5" at bounding box center [391, 157] width 14 height 13
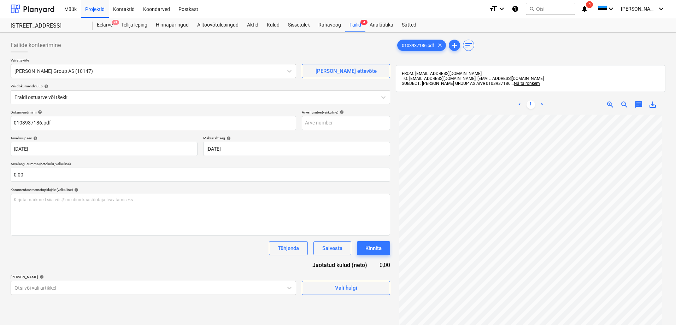
type input "[DATE]"
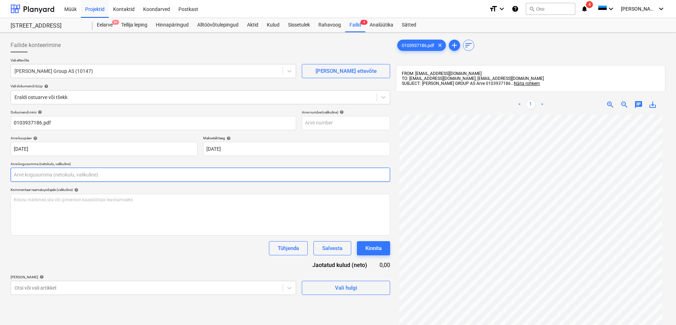
click at [113, 173] on input "text" at bounding box center [201, 175] width 380 height 14
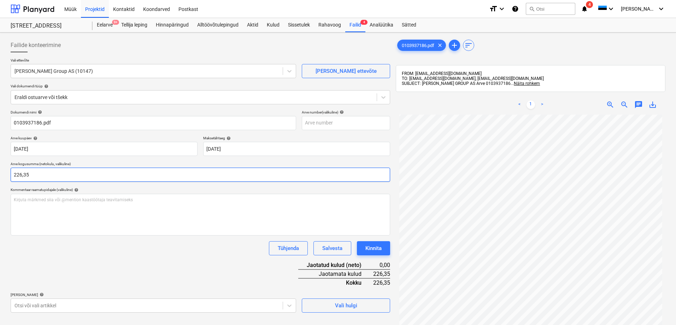
type input "226,35"
click at [87, 246] on div "Tühjenda Salvesta Kinnita" at bounding box center [201, 248] width 380 height 14
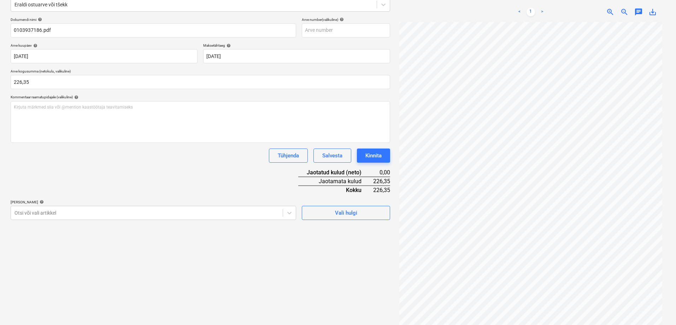
scroll to position [100, 0]
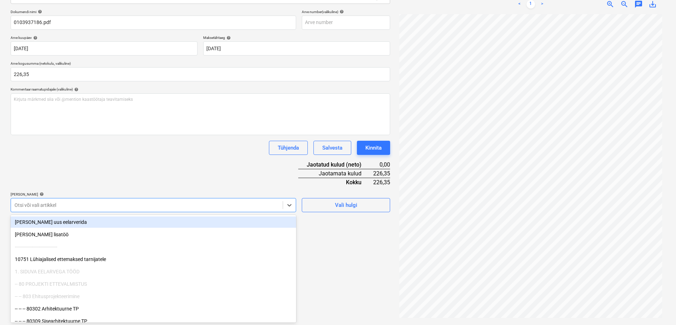
click at [53, 207] on div at bounding box center [146, 204] width 265 height 7
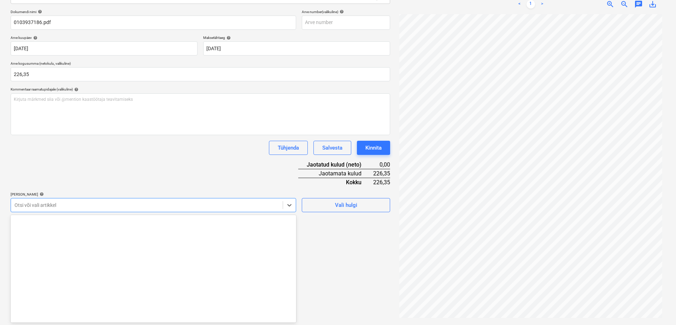
scroll to position [5714, 0]
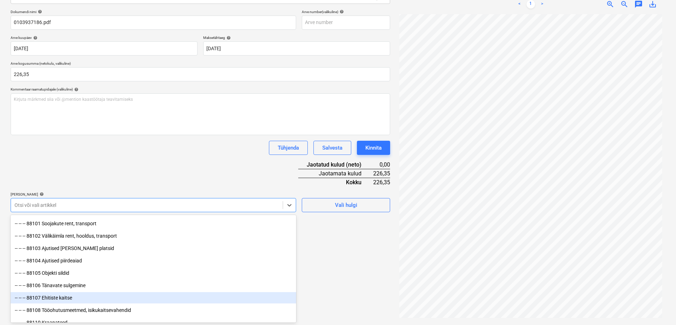
click at [65, 299] on div "-- -- -- 88107 Ehitiste kaitse" at bounding box center [154, 297] width 286 height 11
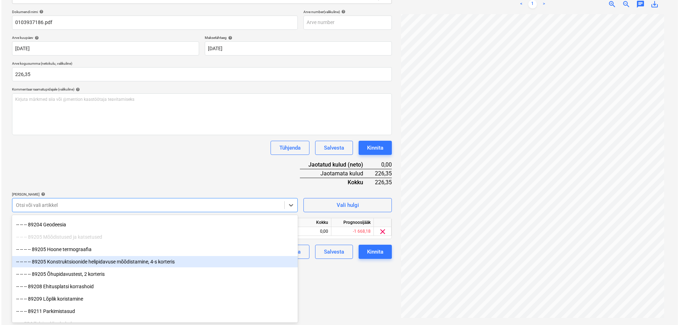
scroll to position [6138, 0]
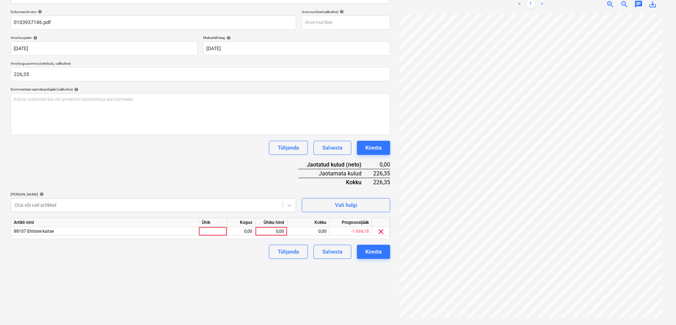
click at [341, 293] on div "Failide konteerimine Vali ettevõte [PERSON_NAME] Group AS (10147) [PERSON_NAME]…" at bounding box center [200, 128] width 385 height 387
click at [274, 229] on div "0,00" at bounding box center [271, 231] width 26 height 9
type input "226,35"
click at [235, 269] on div "Failide konteerimine Vali ettevõte [PERSON_NAME] Group AS (10147) [PERSON_NAME]…" at bounding box center [200, 128] width 385 height 387
click at [369, 253] on div "Kinnita" at bounding box center [373, 251] width 16 height 9
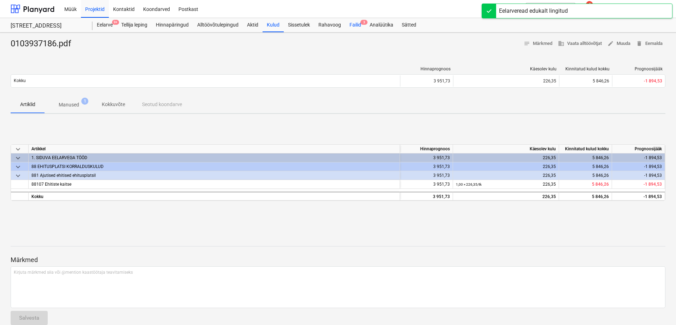
click at [354, 24] on div "Failid 3" at bounding box center [355, 25] width 20 height 14
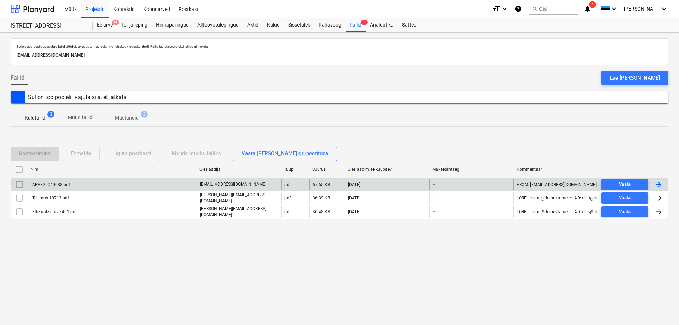
click at [54, 183] on div "ARVE25040088.pdf" at bounding box center [50, 184] width 39 height 5
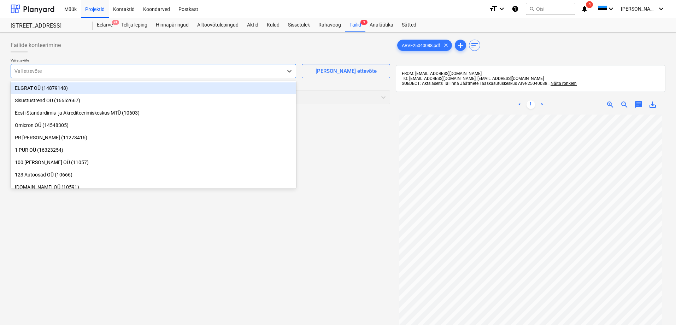
click at [67, 71] on div at bounding box center [146, 71] width 265 height 7
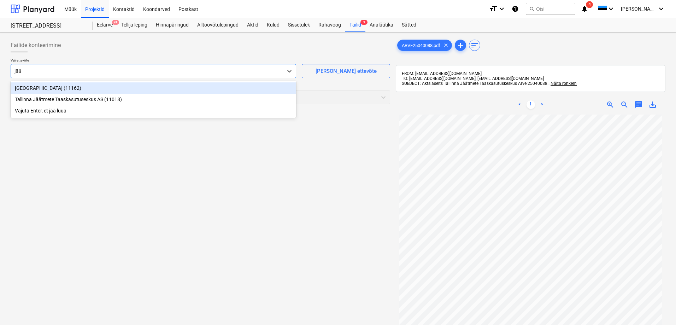
type input "jäät"
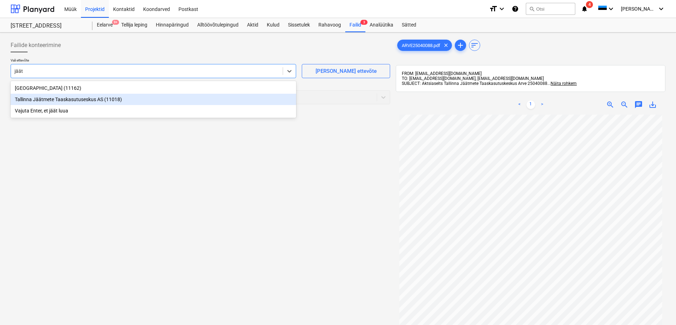
click at [60, 99] on div "Tallinna Jäätmete Taaskasutuseskus AS (11018)" at bounding box center [154, 99] width 286 height 11
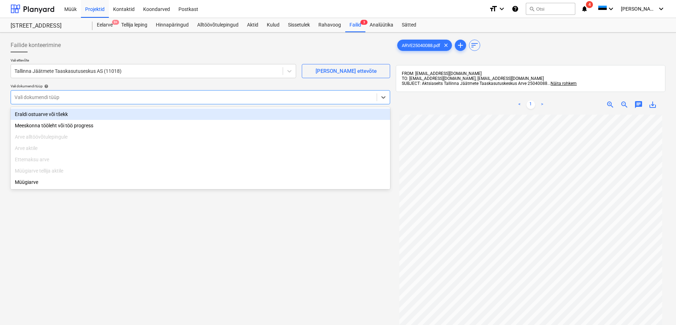
click at [49, 96] on div at bounding box center [193, 97] width 359 height 7
click at [42, 115] on div "Eraldi ostuarve või tšekk" at bounding box center [201, 114] width 380 height 11
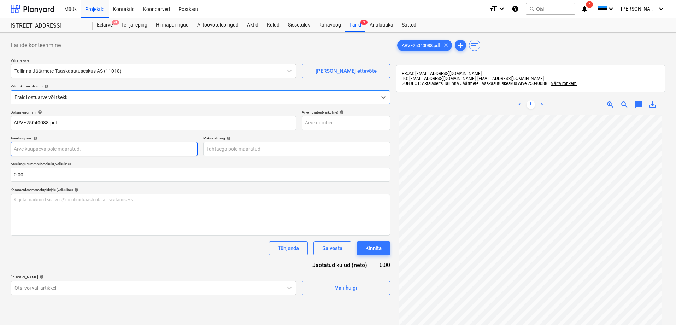
click at [63, 148] on body "Müük Projektid Kontaktid Koondarved Postkast format_size keyboard_arrow_down he…" at bounding box center [338, 162] width 676 height 325
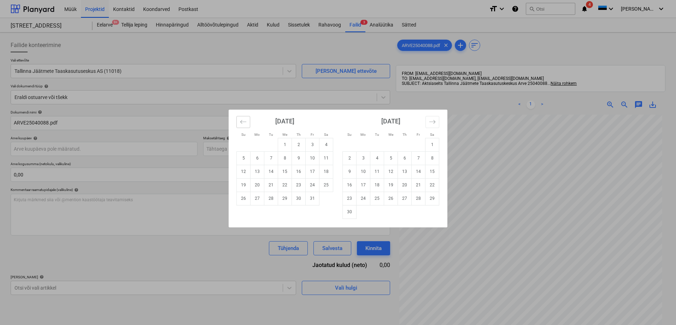
click at [247, 122] on button "Move backward to switch to the previous month." at bounding box center [243, 122] width 14 height 12
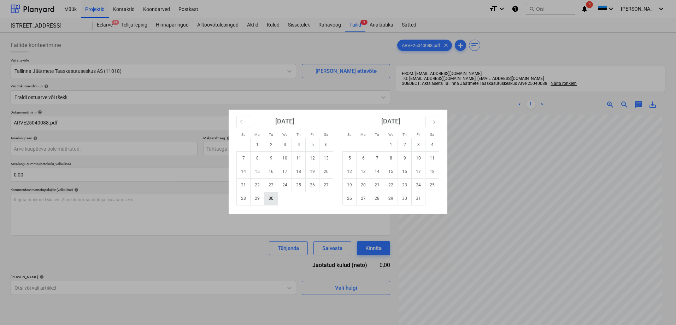
click at [269, 195] on td "30" at bounding box center [271, 198] width 14 height 13
type input "[DATE]"
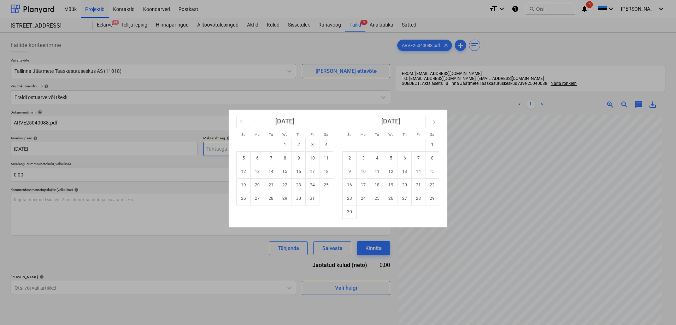
click at [248, 152] on body "Müük Projektid Kontaktid Koondarved Postkast format_size keyboard_arrow_down he…" at bounding box center [338, 162] width 676 height 325
click at [270, 183] on td "21" at bounding box center [271, 184] width 14 height 13
type input "[DATE]"
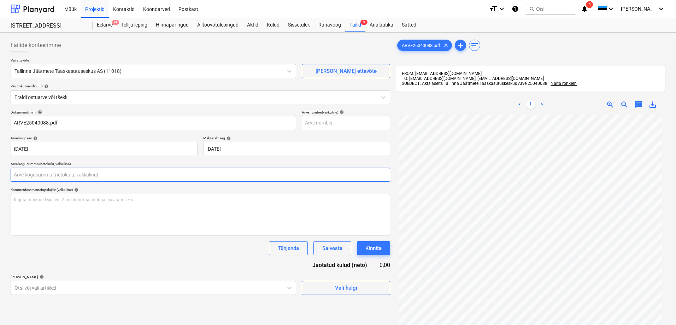
click at [170, 172] on input "text" at bounding box center [201, 175] width 380 height 14
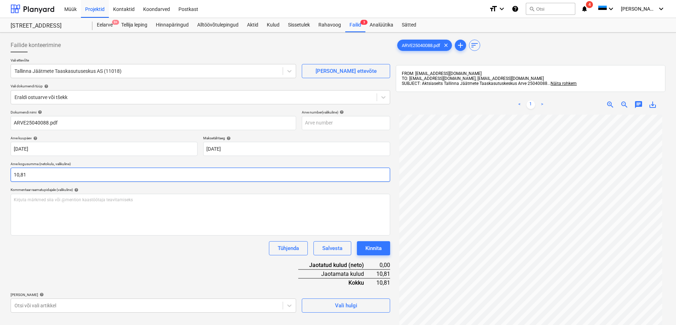
type input "10,81"
click at [84, 256] on div "Dokumendi nimi help ARVE25040088.pdf Arve number (valikuline) help Arve kuupäev…" at bounding box center [201, 211] width 380 height 203
click at [46, 306] on body "Müük Projektid Kontaktid Koondarved Postkast format_size keyboard_arrow_down he…" at bounding box center [338, 162] width 676 height 325
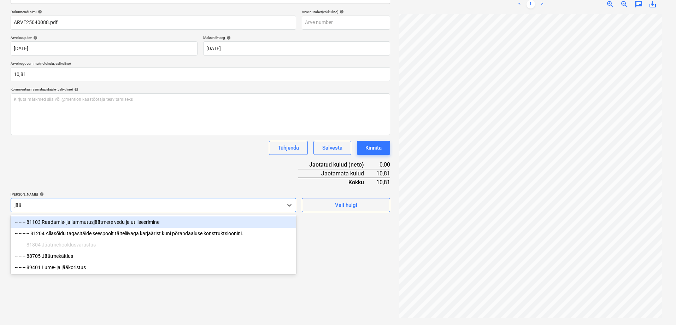
type input "jäät"
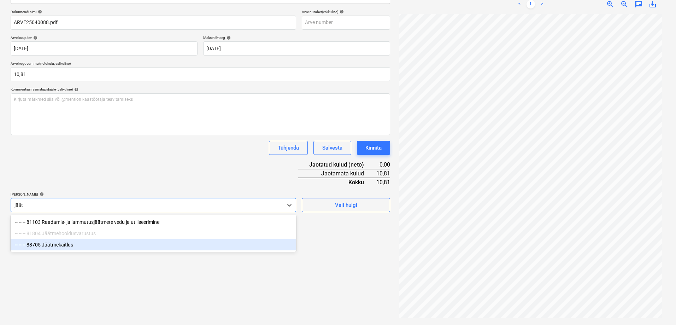
click at [69, 245] on div "-- -- -- 88705 Jäätmekäitlus" at bounding box center [154, 244] width 286 height 11
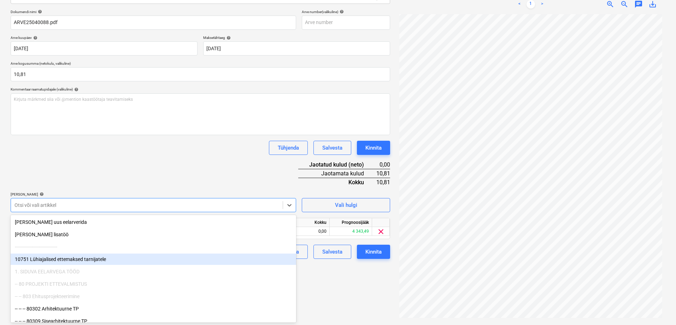
click at [325, 284] on div "Failide konteerimine Vali ettevõte Tallinna Jäätmete Taaskasutuseskus AS (11018…" at bounding box center [200, 128] width 385 height 387
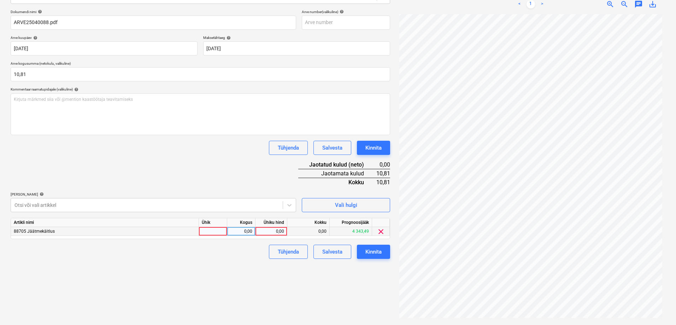
click at [276, 230] on div "0,00" at bounding box center [271, 231] width 26 height 9
type input "10,81"
click at [162, 268] on div "Failide konteerimine Vali ettevõte Tallinna Jäätmete Taaskasutuseskus AS (11018…" at bounding box center [200, 128] width 385 height 387
click at [368, 252] on div "Kinnita" at bounding box center [373, 251] width 16 height 9
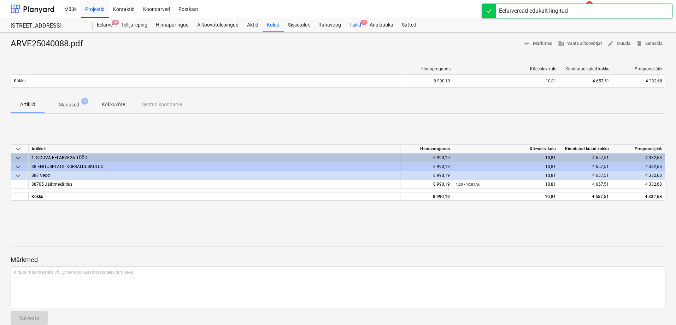
click at [353, 23] on div "Failid 2" at bounding box center [355, 25] width 20 height 14
